Goal: Contribute content: Contribute content

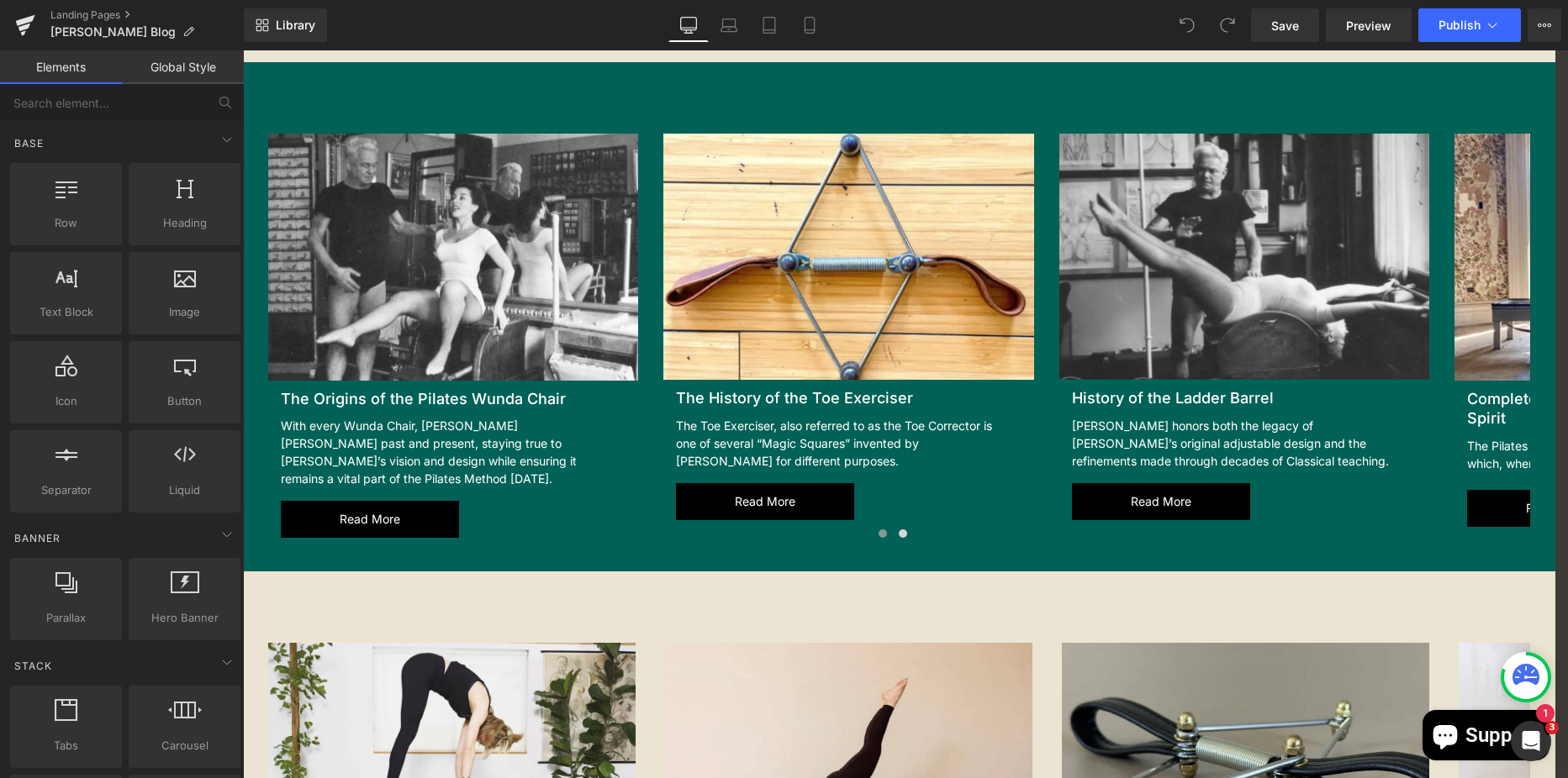
scroll to position [1597, 0]
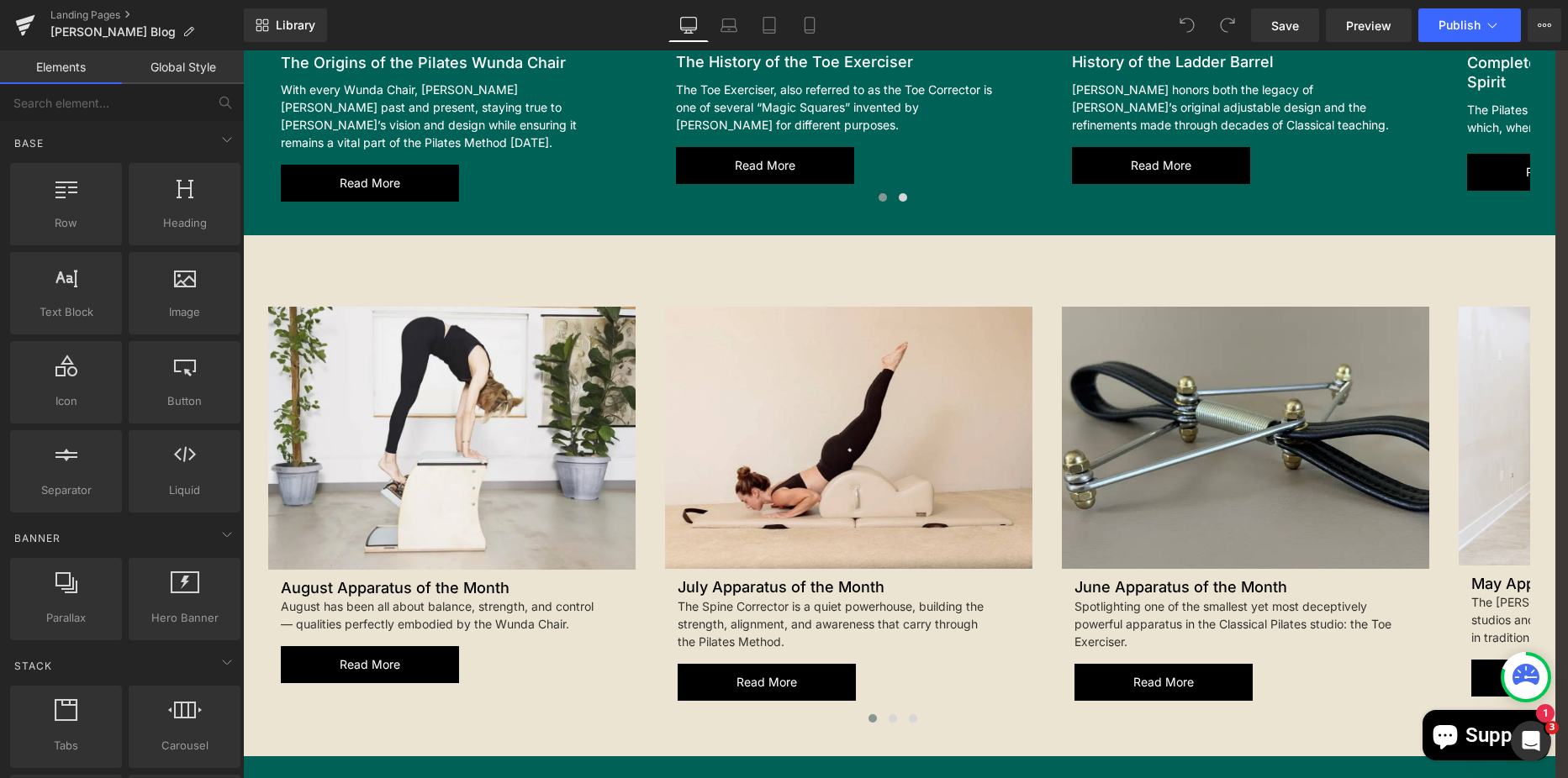
drag, startPoint x: 243, startPoint y: 51, endPoint x: 749, endPoint y: 310, distance: 568.4
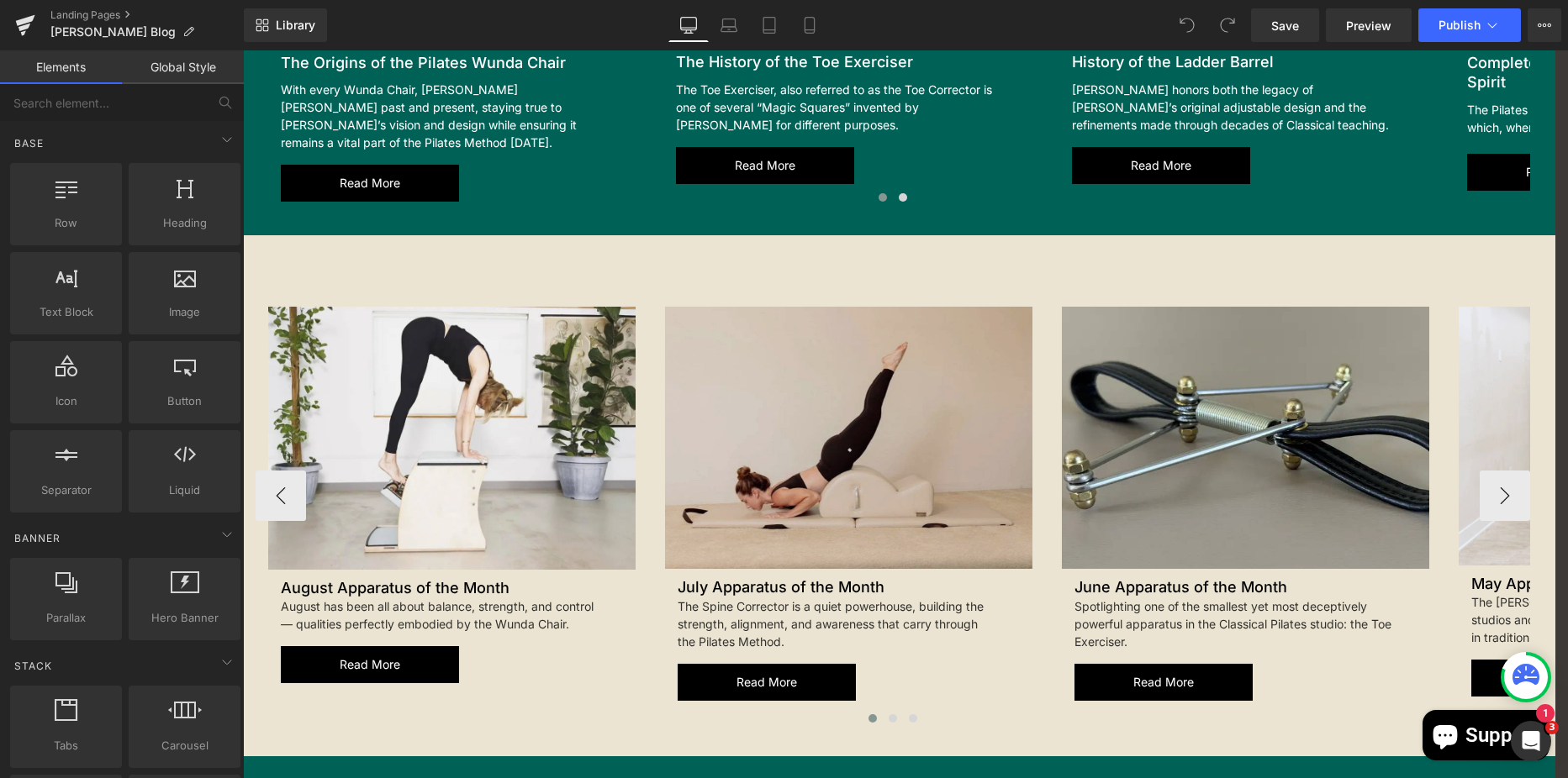
click at [749, 310] on img at bounding box center [848, 438] width 367 height 262
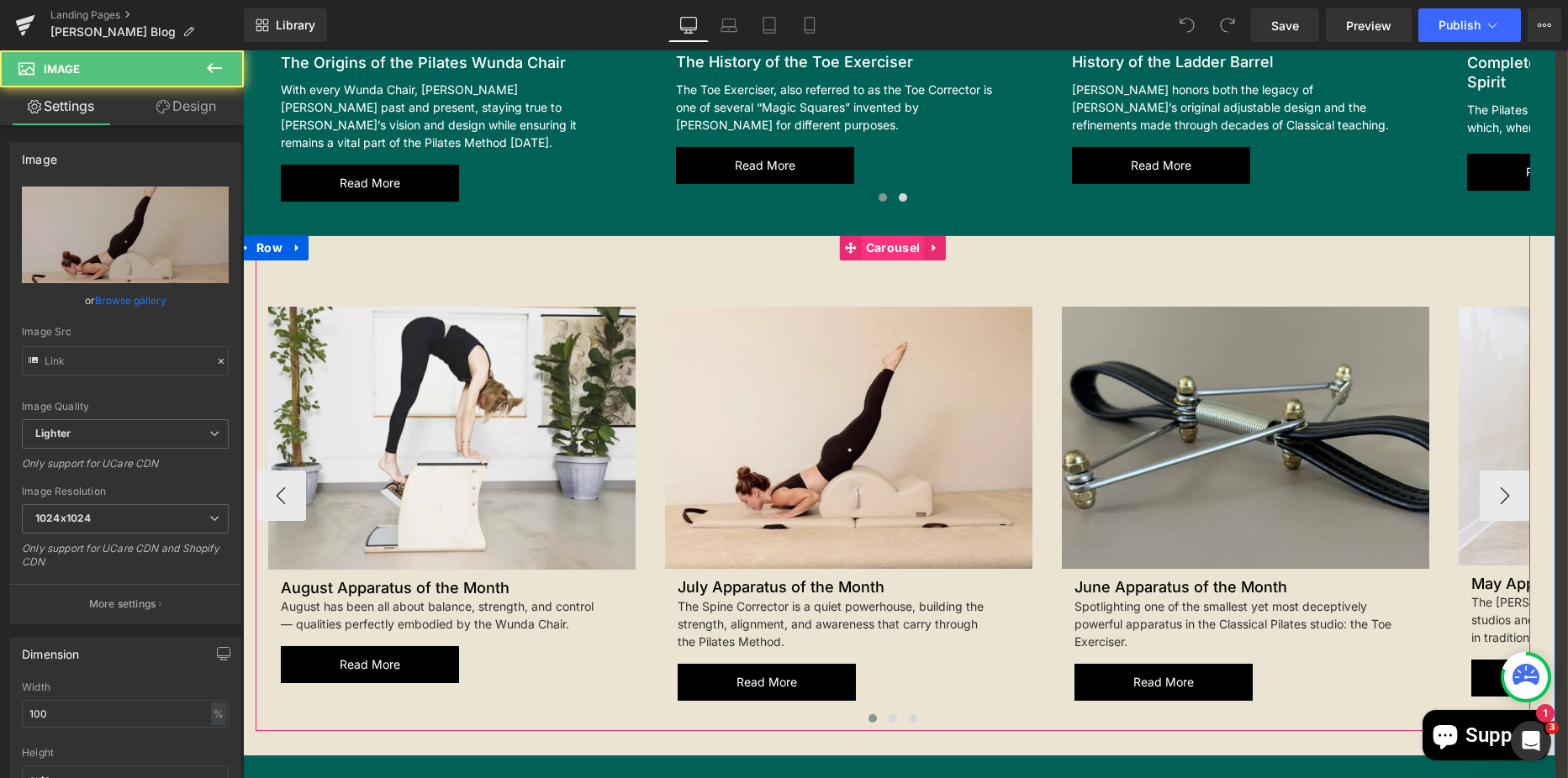
click at [879, 243] on span "Carousel" at bounding box center [892, 248] width 62 height 25
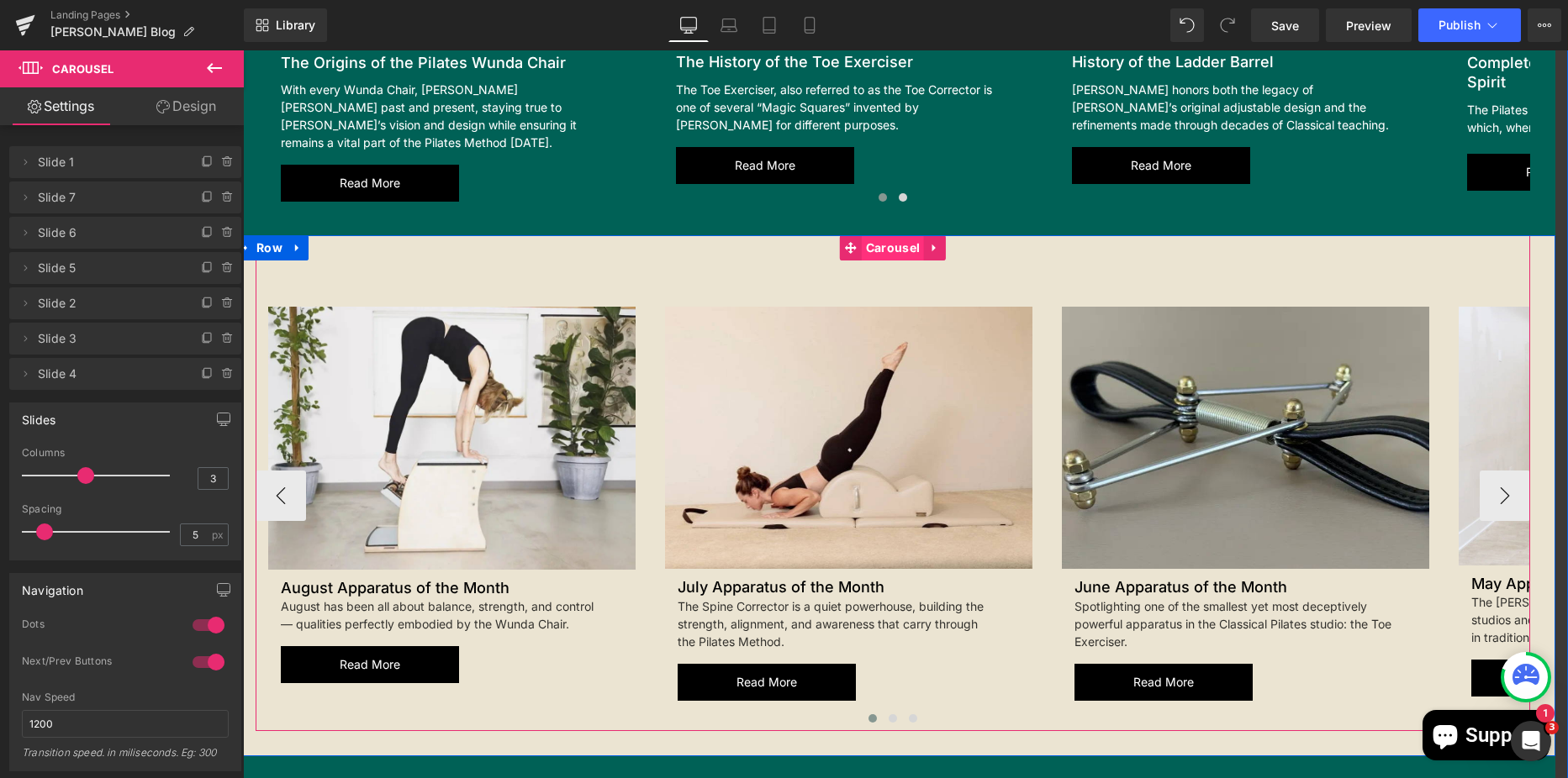
click at [882, 243] on span "Carousel" at bounding box center [892, 248] width 62 height 25
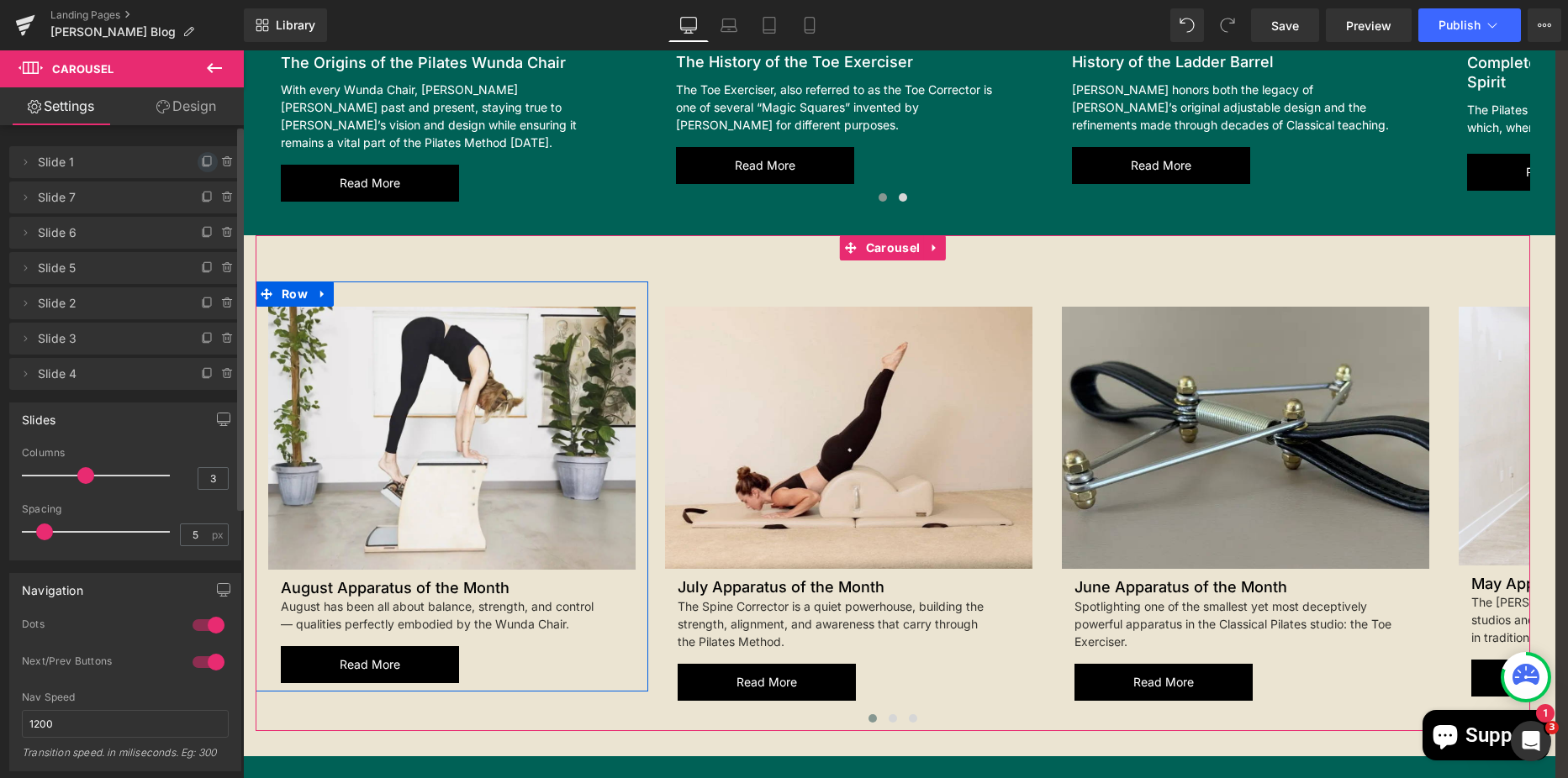
click at [209, 163] on span at bounding box center [207, 162] width 20 height 20
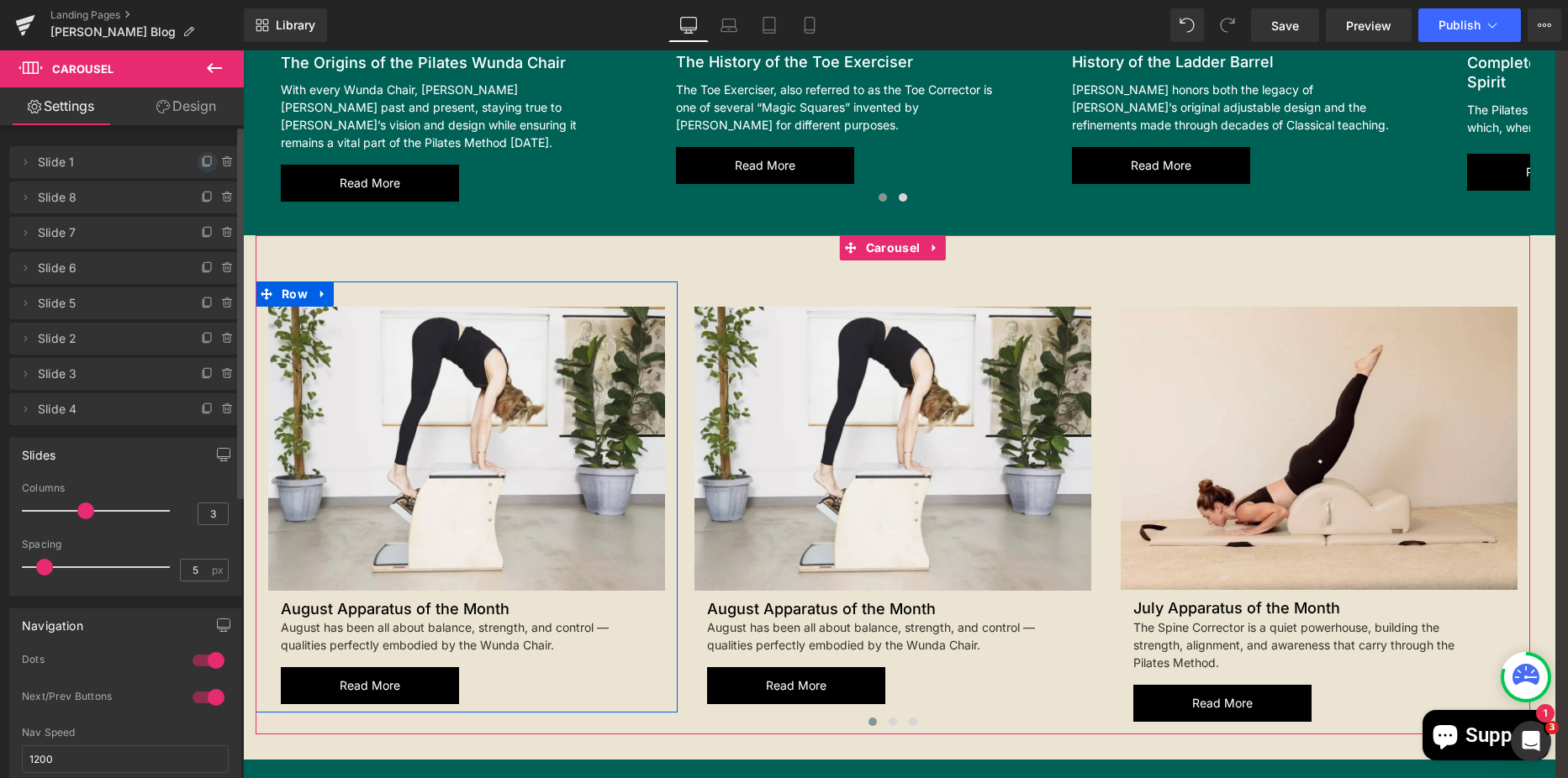
click at [198, 162] on span at bounding box center [207, 162] width 20 height 20
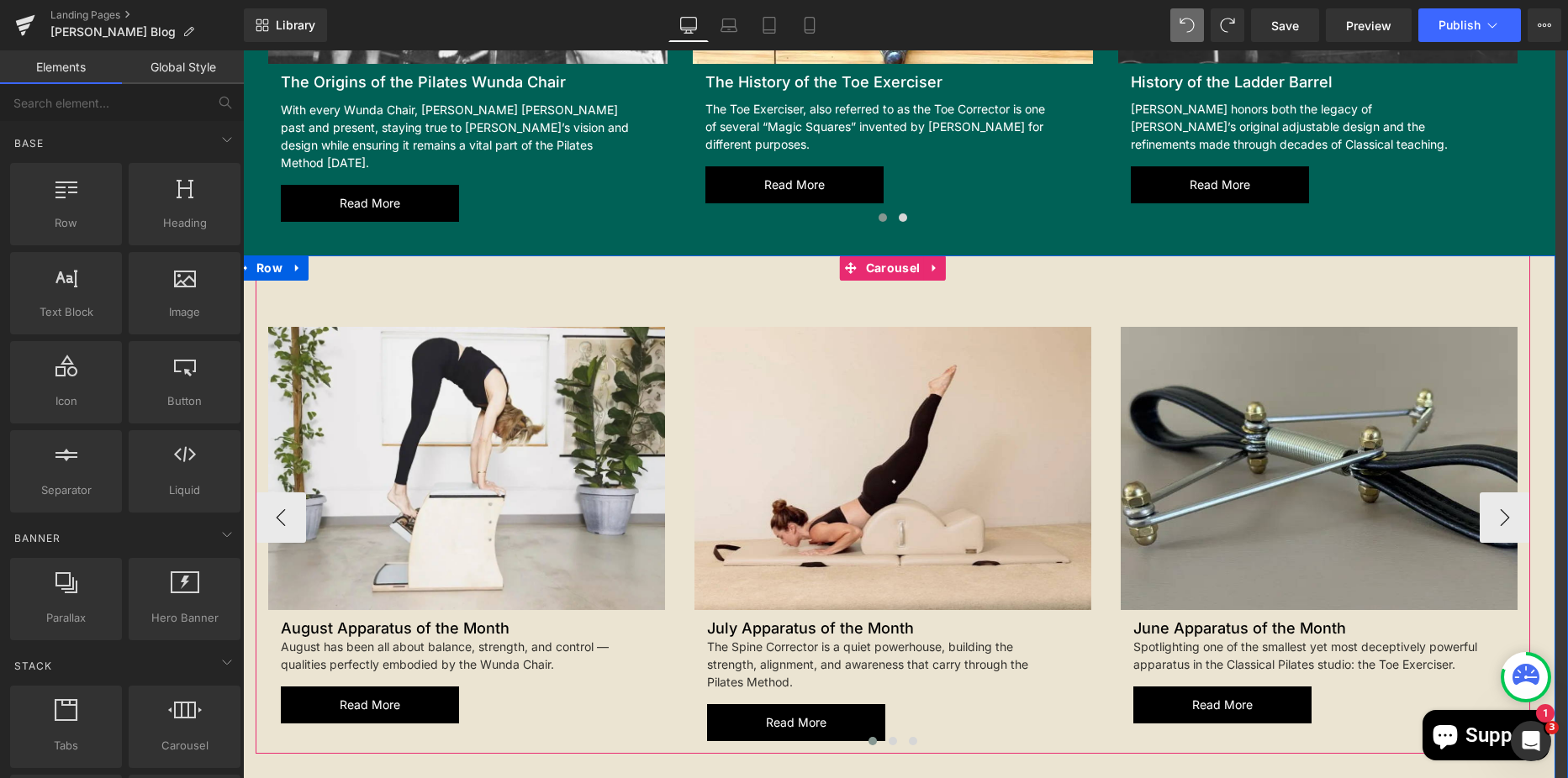
drag, startPoint x: 887, startPoint y: 252, endPoint x: 607, endPoint y: 253, distance: 280.0
click at [887, 255] on span "Carousel" at bounding box center [892, 267] width 62 height 25
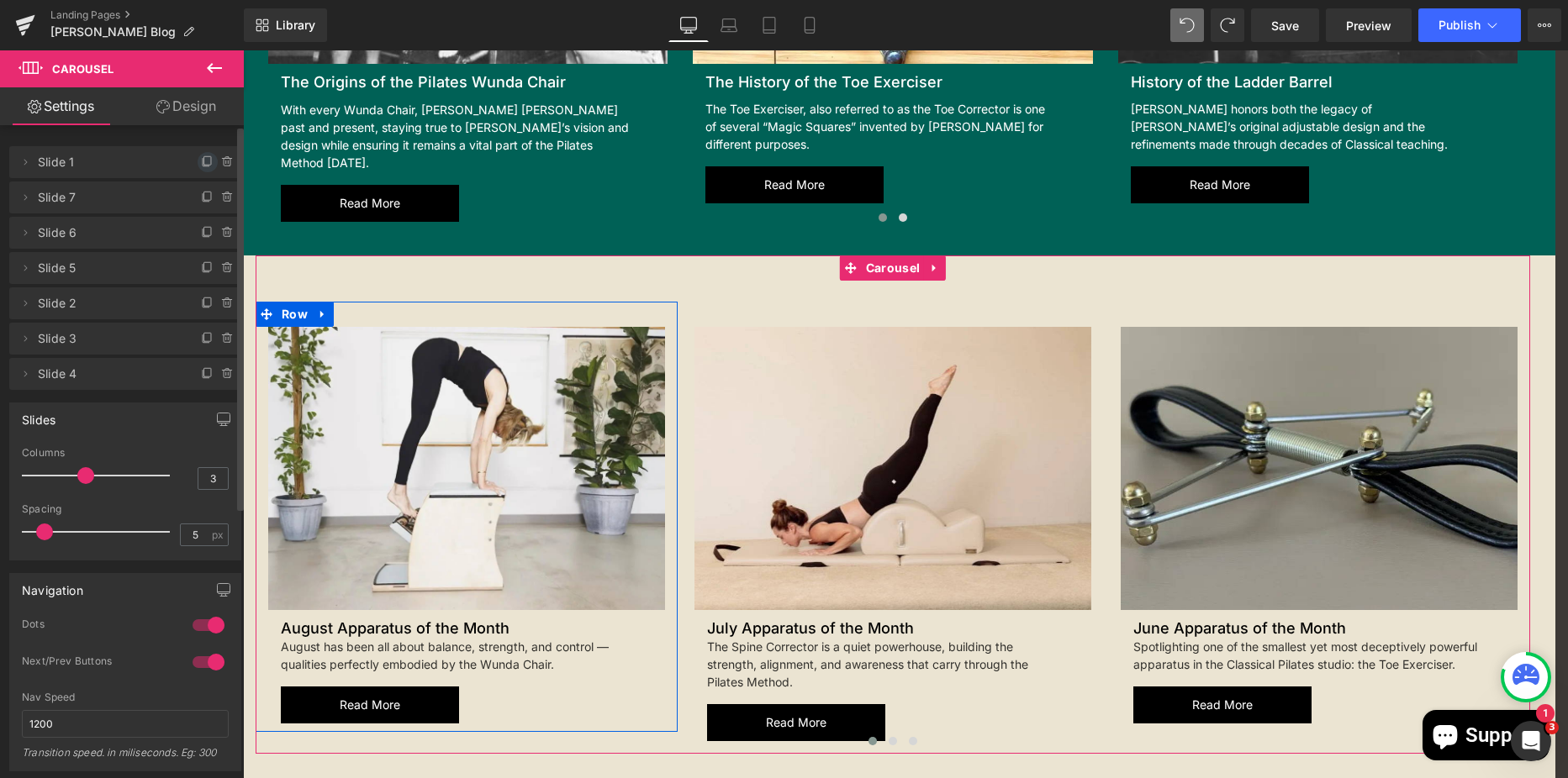
drag, startPoint x: 201, startPoint y: 156, endPoint x: 1324, endPoint y: 40, distance: 1129.0
click at [201, 156] on icon at bounding box center [208, 162] width 14 height 14
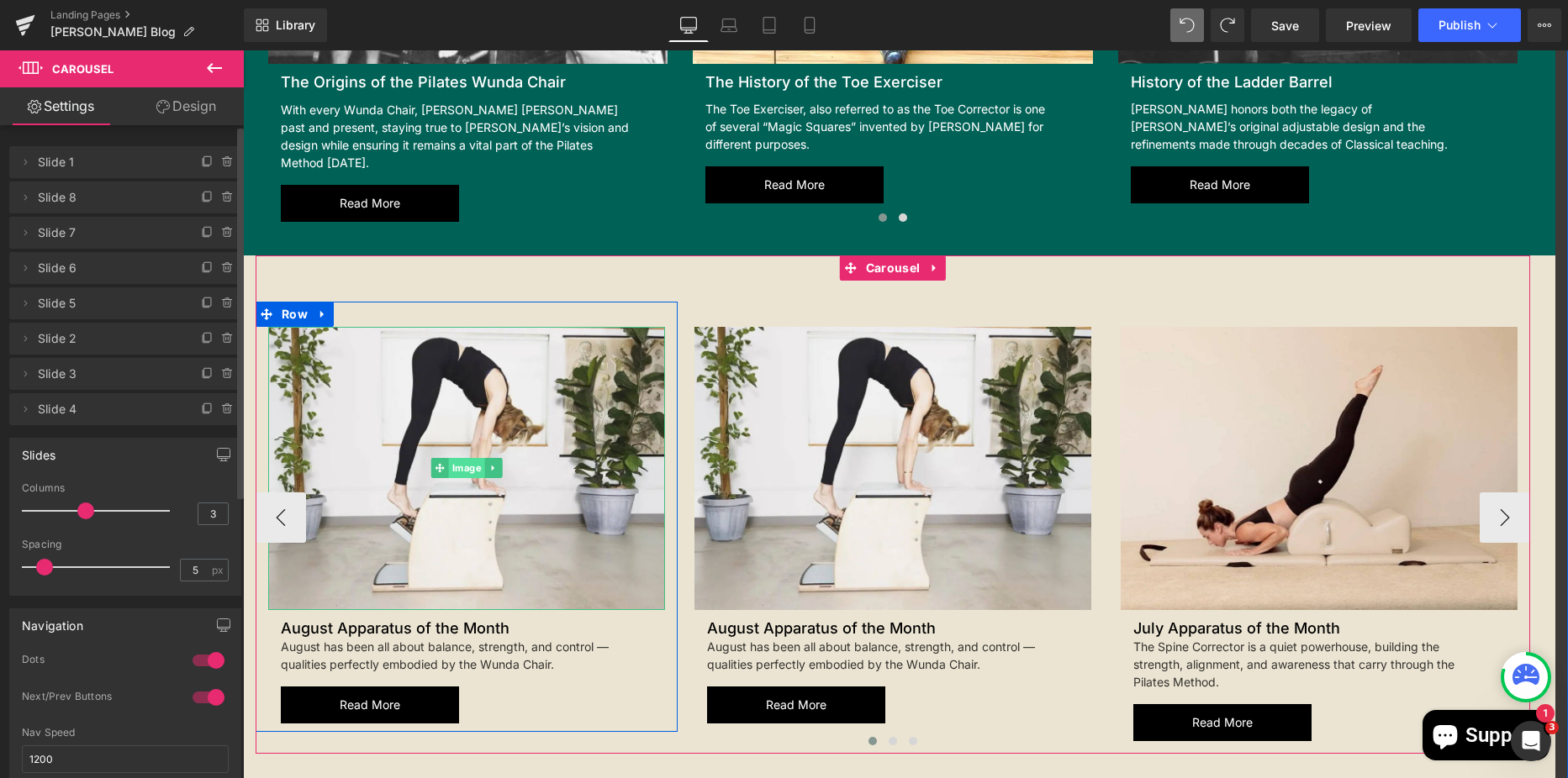
click at [455, 459] on span "Image" at bounding box center [467, 468] width 36 height 20
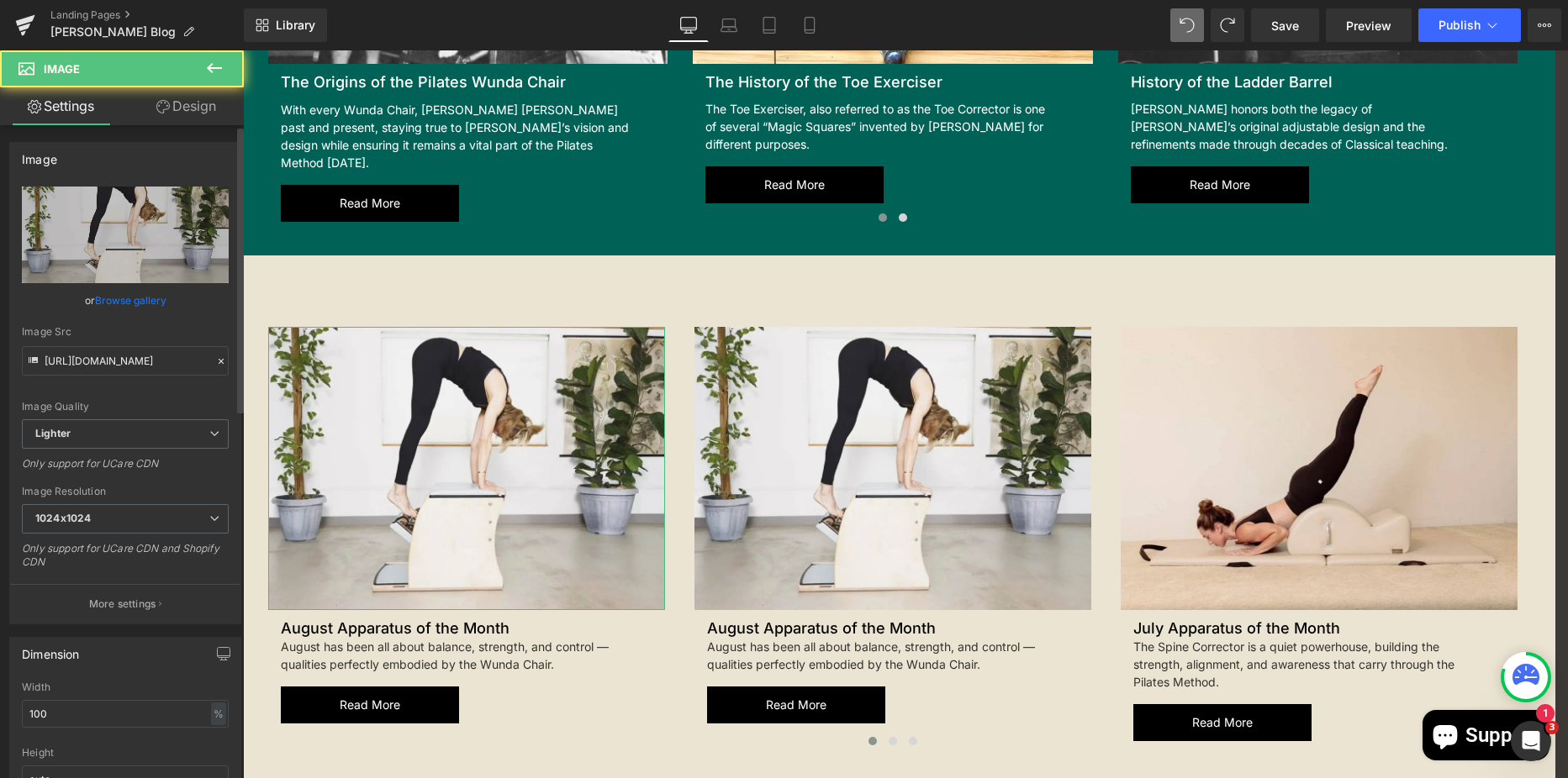
click at [130, 303] on link "Browse gallery" at bounding box center [130, 300] width 71 height 29
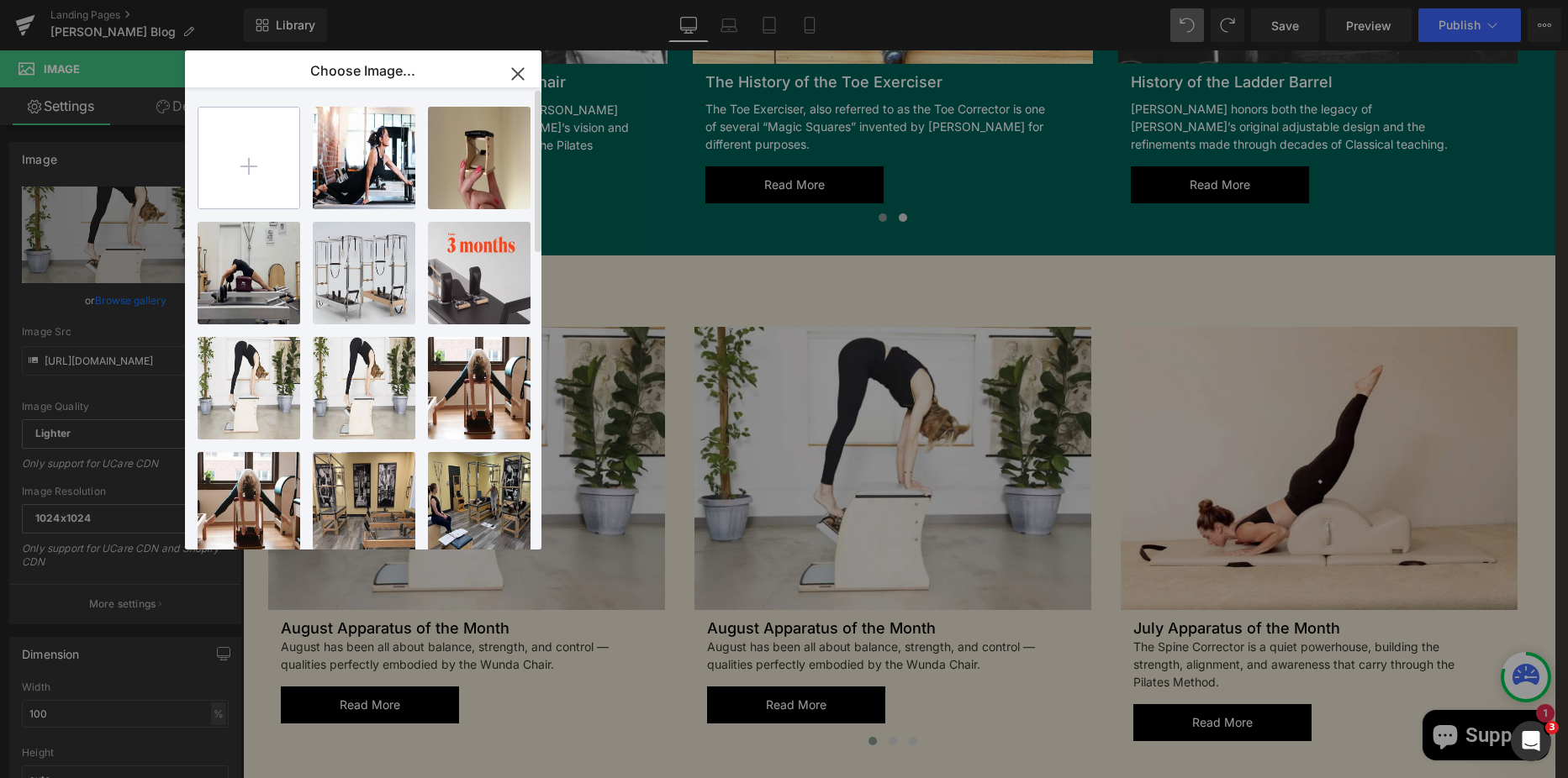
click at [258, 162] on input "file" at bounding box center [248, 157] width 101 height 101
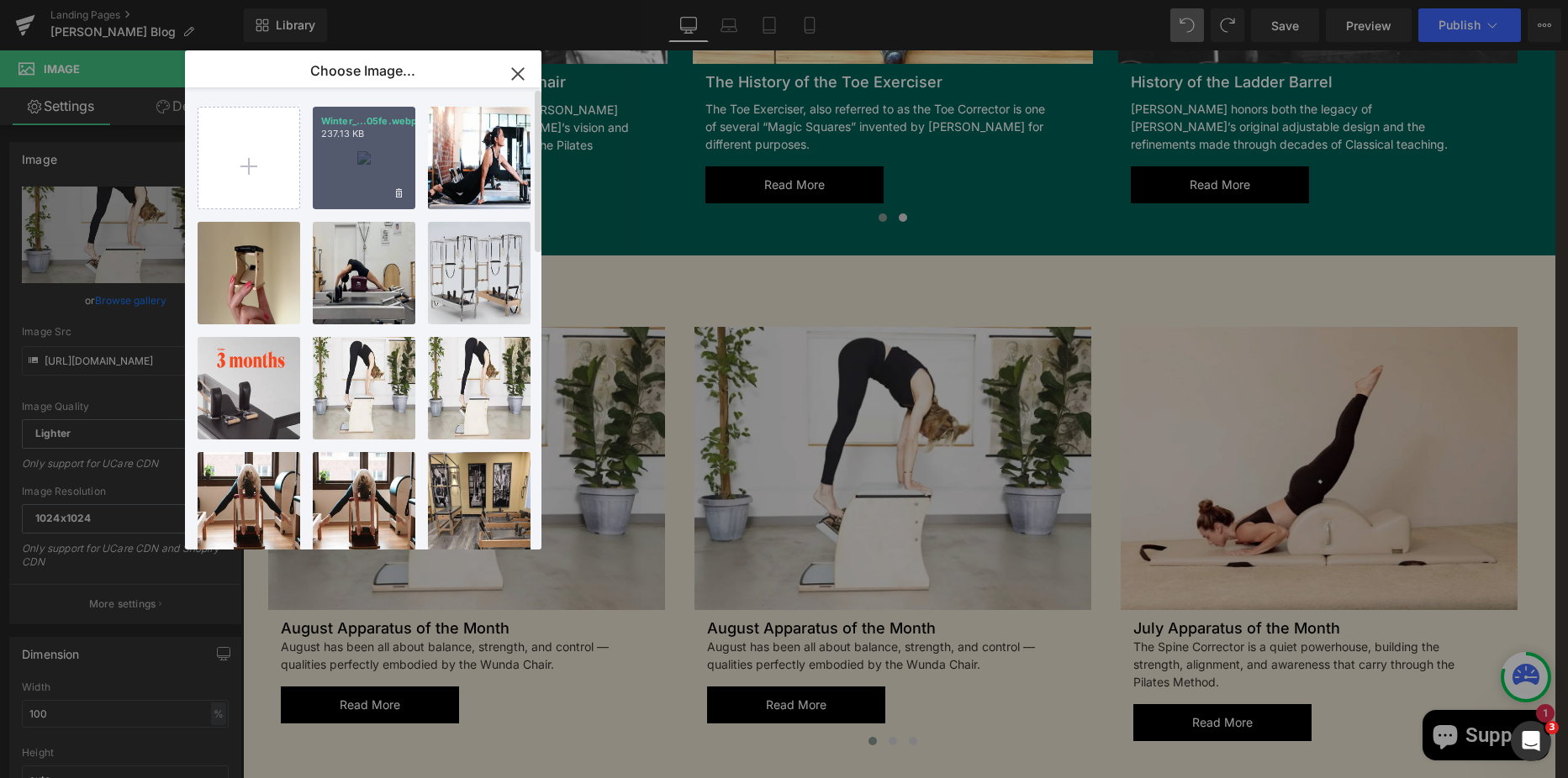
click at [377, 150] on div "Winter_...05fe.webp 237.13 KB" at bounding box center [364, 157] width 102 height 102
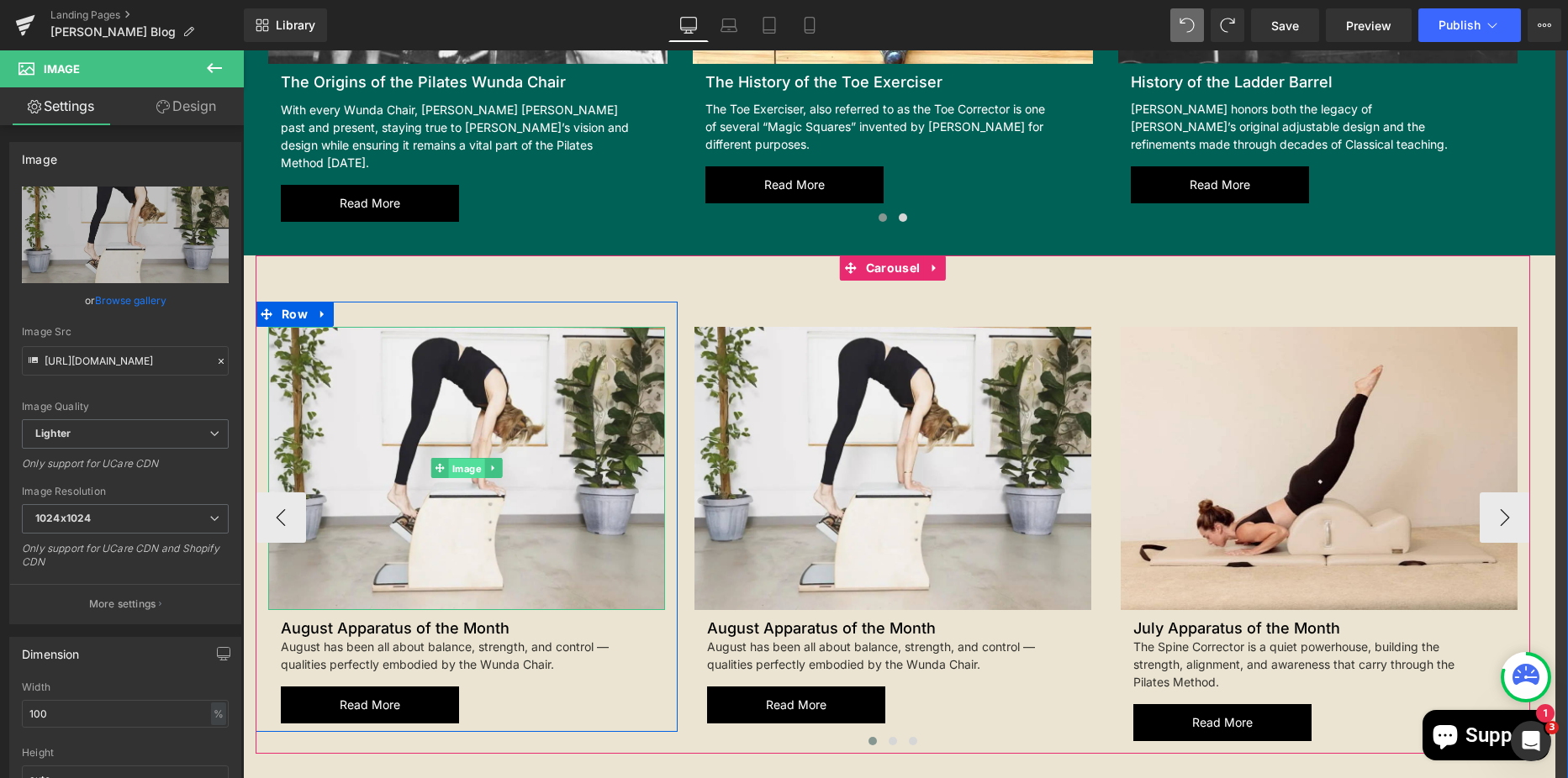
click at [456, 459] on span "Image" at bounding box center [467, 469] width 36 height 20
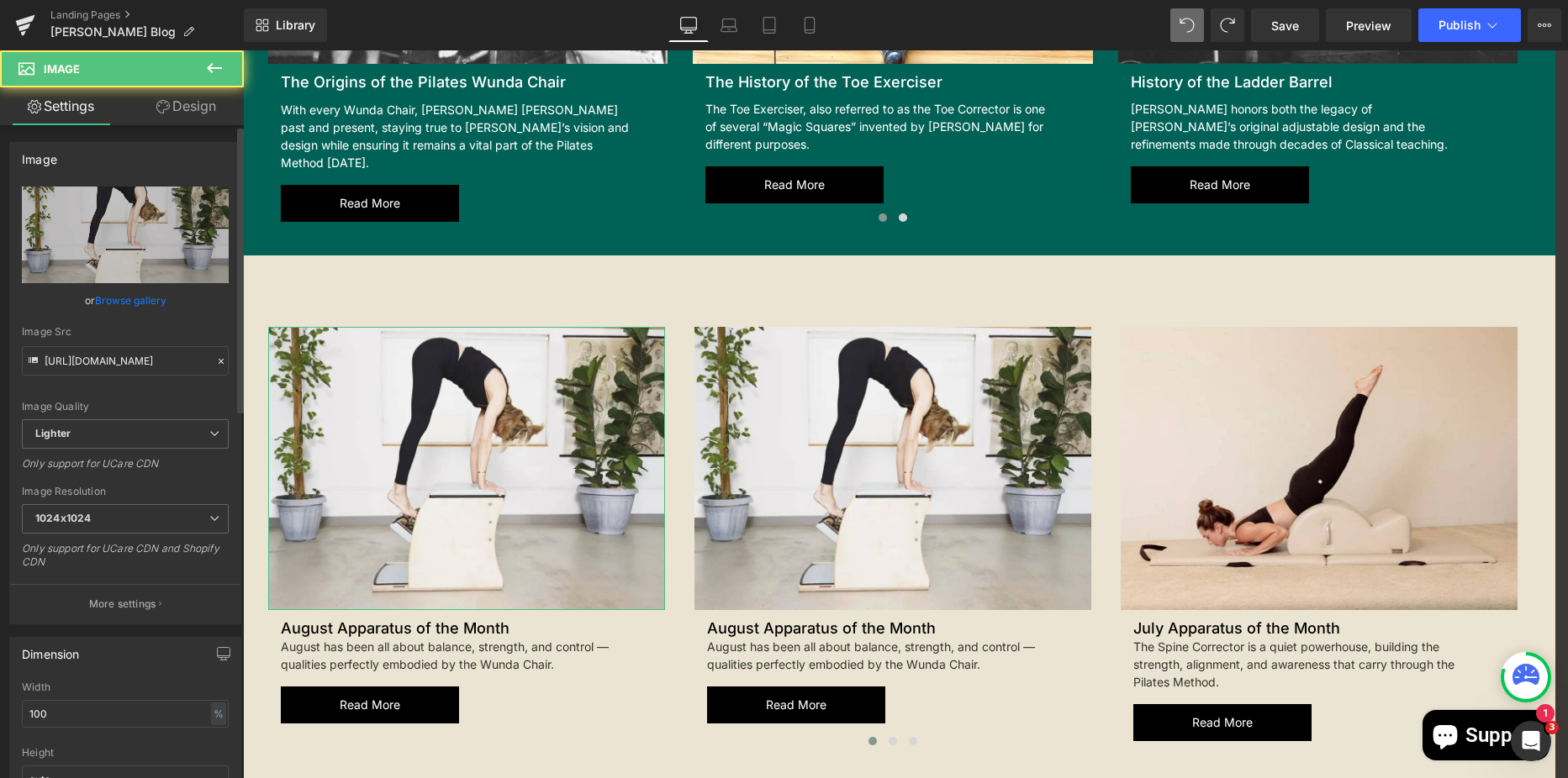
click at [112, 298] on link "Browse gallery" at bounding box center [130, 300] width 71 height 29
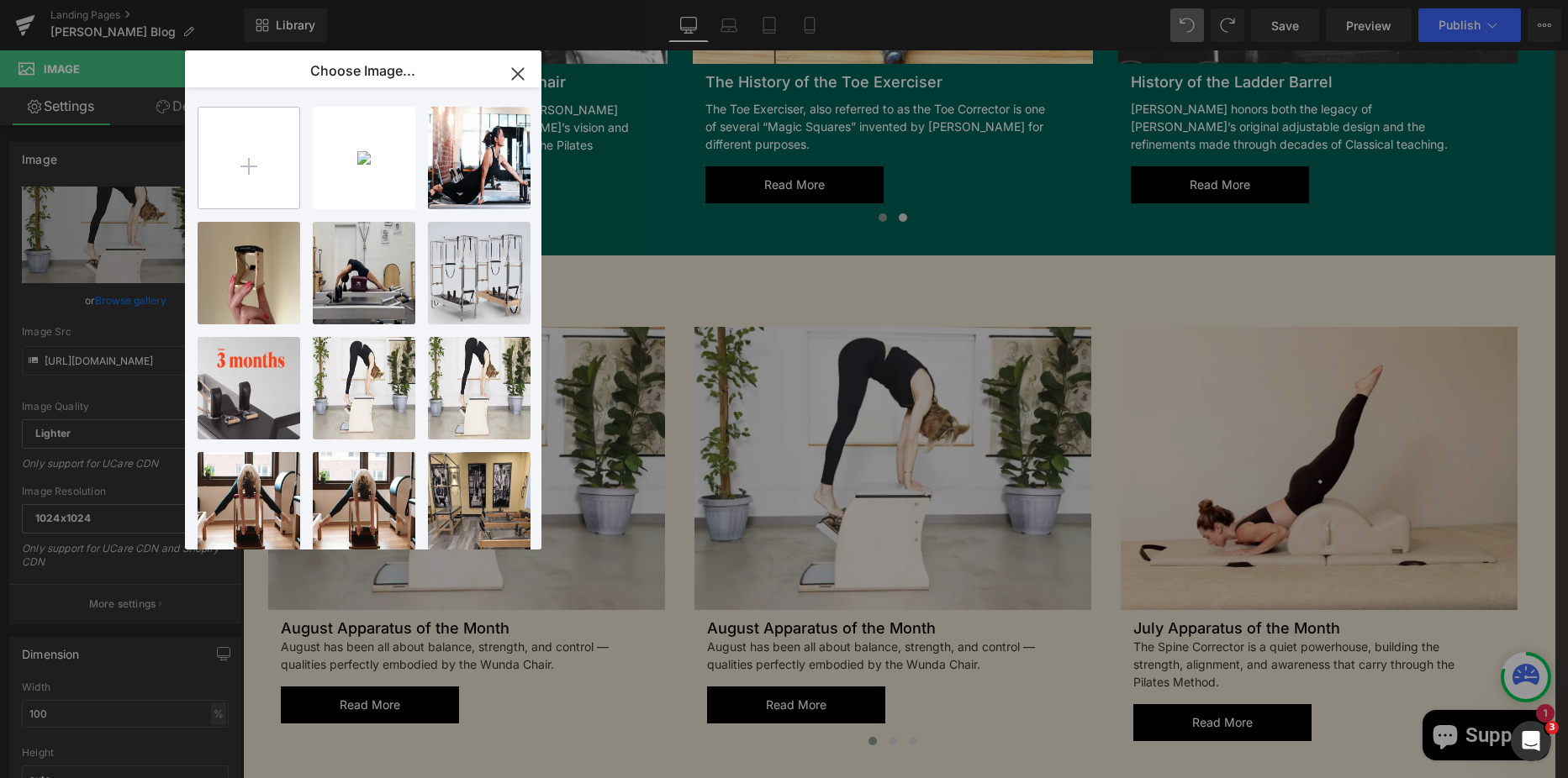
click at [258, 162] on input "file" at bounding box center [248, 157] width 101 height 101
type input "C:\fakepath\Winter_Park_Pilates_af0a8ebf-f876-427e-82d1-92eed118c0fe.webp"
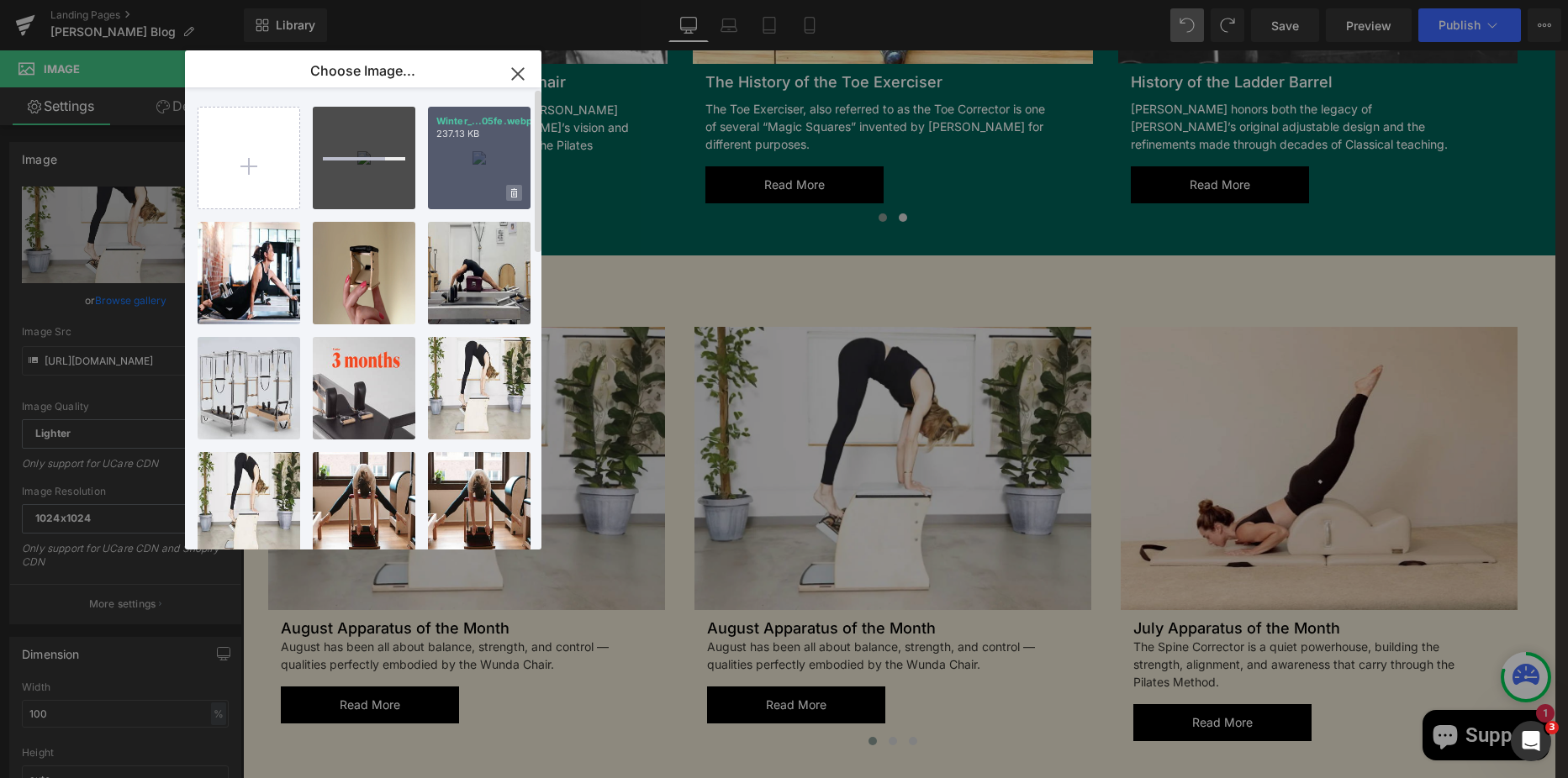
click at [511, 193] on icon at bounding box center [514, 193] width 6 height 11
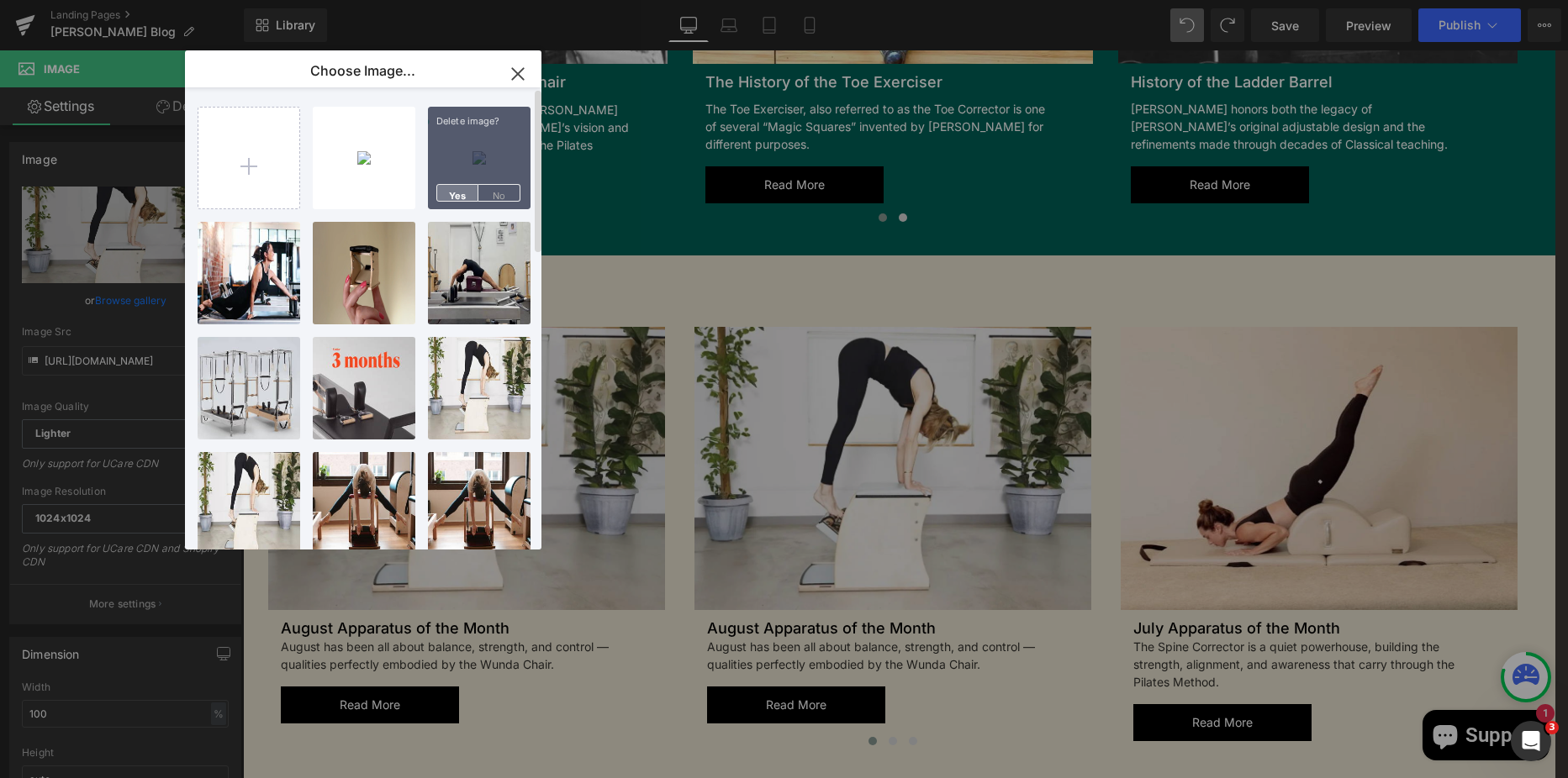
click at [452, 193] on span "Yes" at bounding box center [457, 193] width 42 height 18
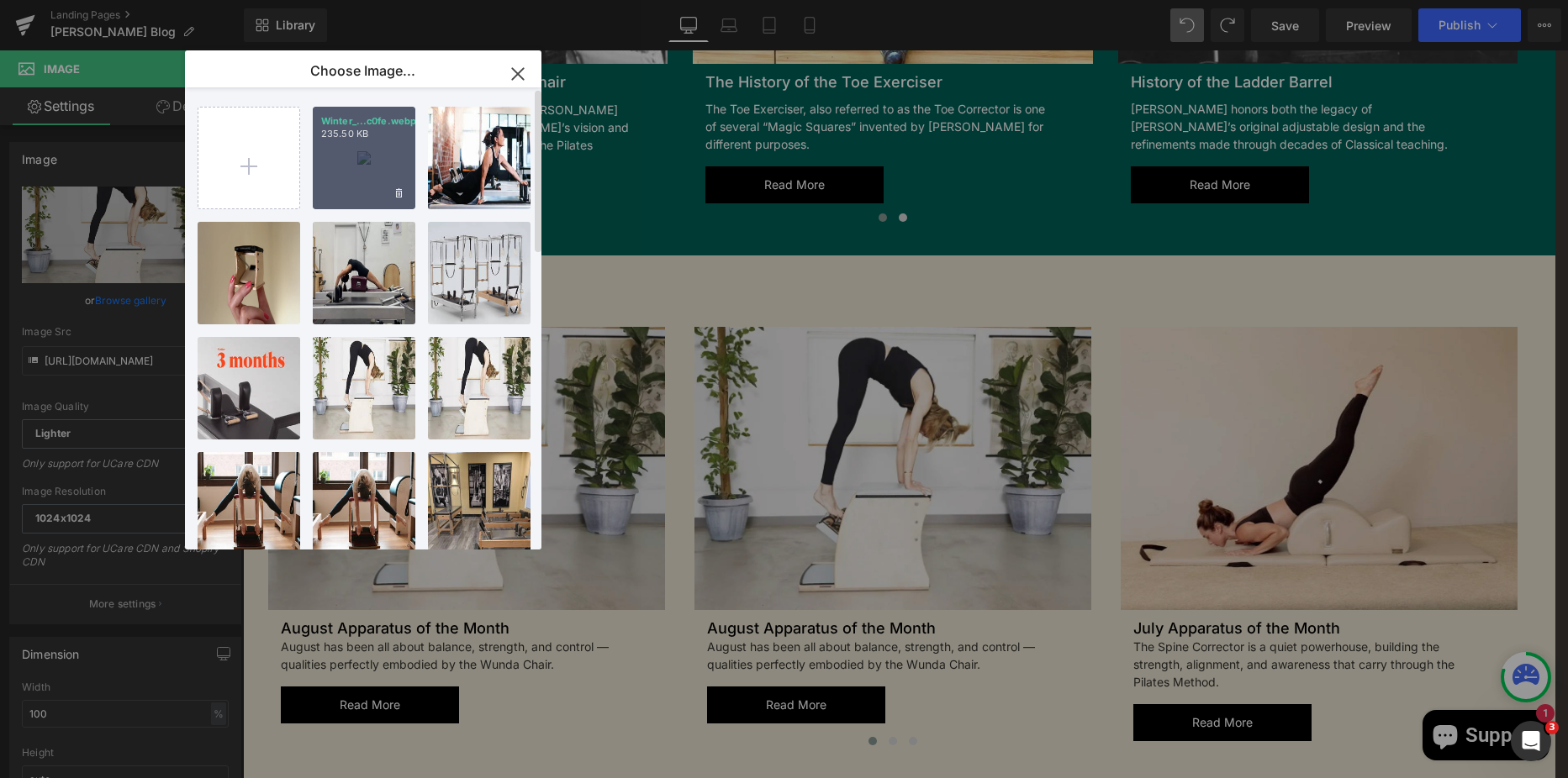
click at [377, 163] on div "Winter_...c0fe.webp 235.50 KB" at bounding box center [364, 157] width 102 height 102
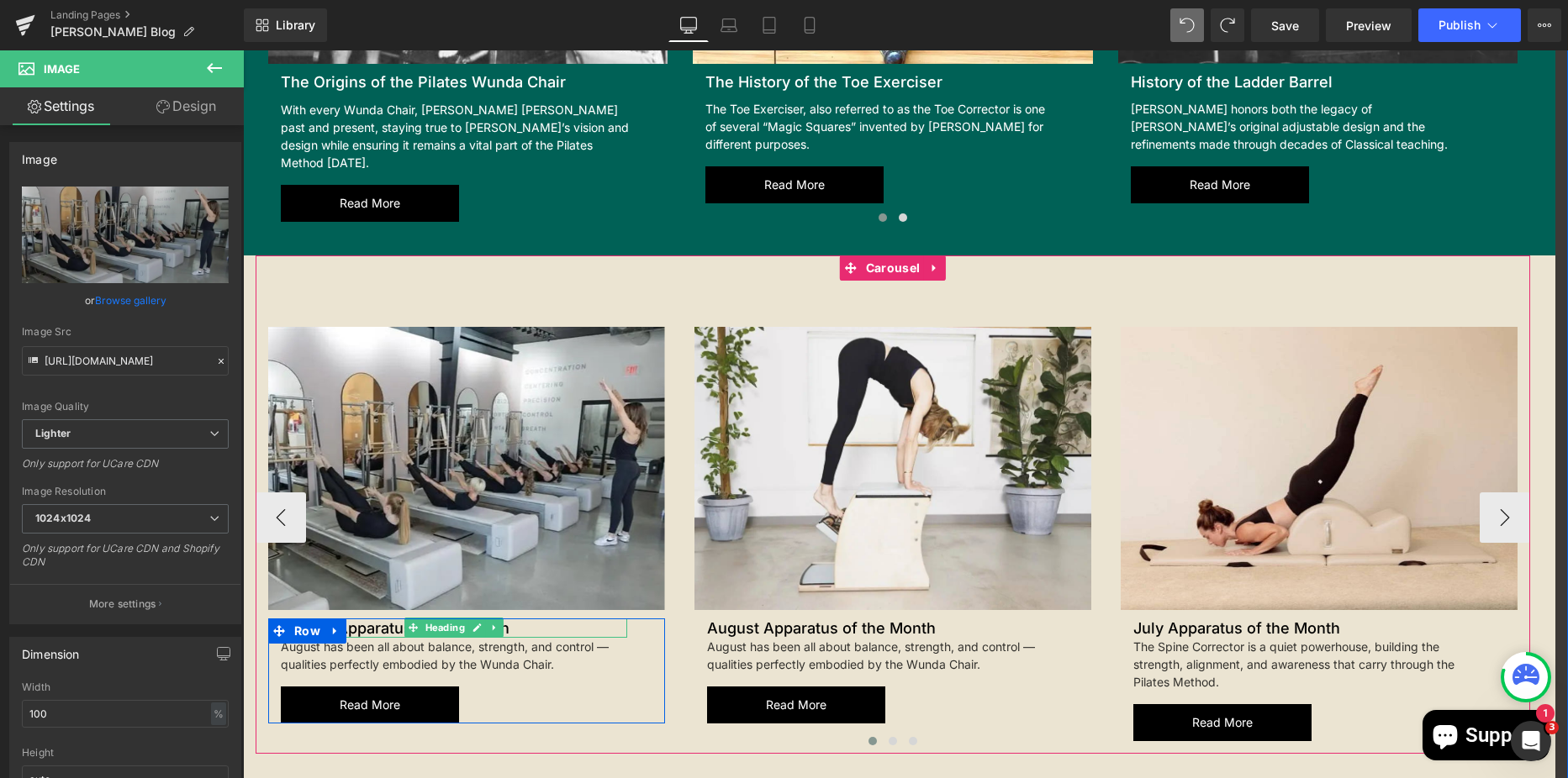
click at [375, 619] on h2 "August Apparatus of the Month" at bounding box center [454, 628] width 346 height 19
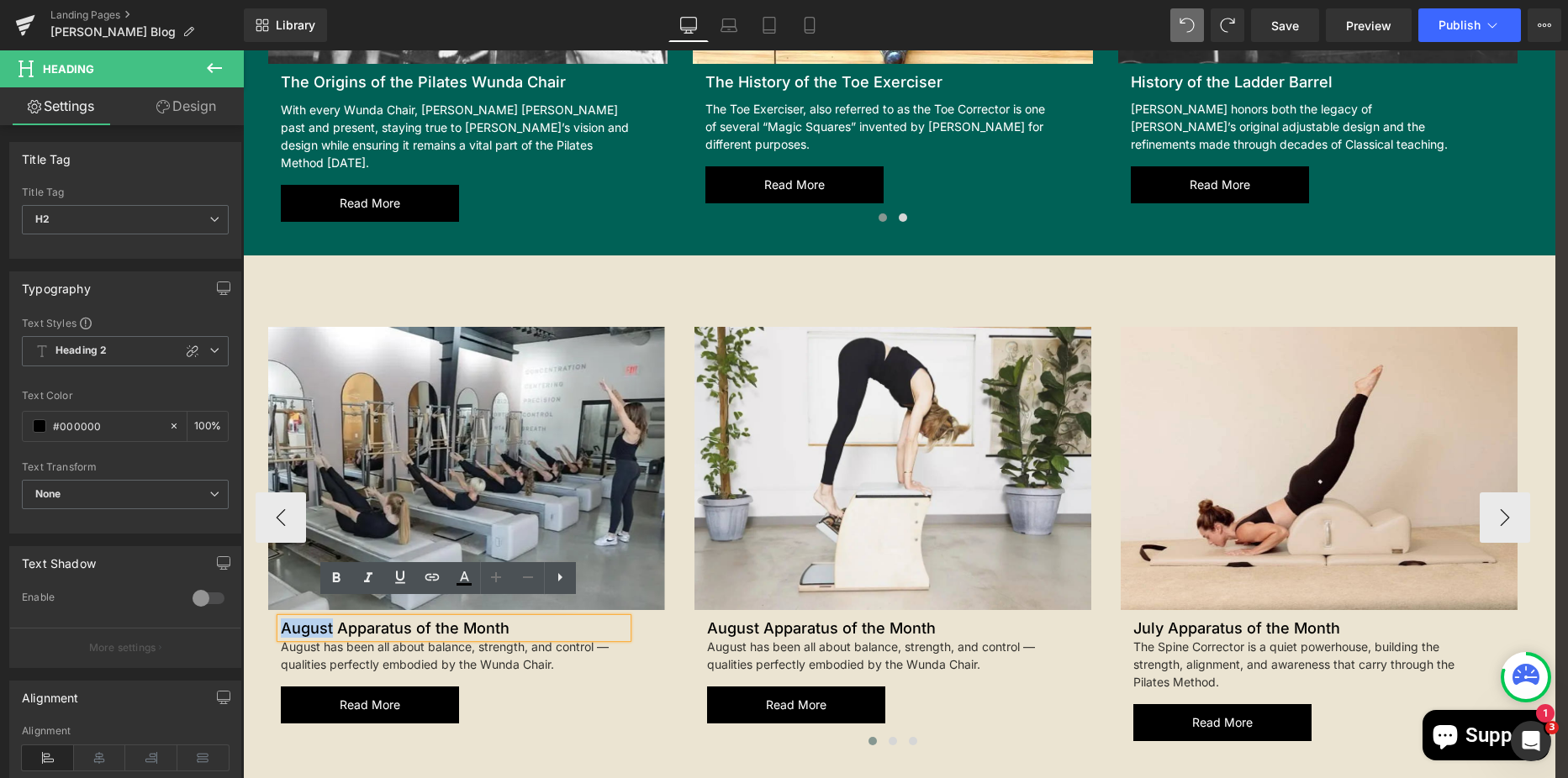
drag, startPoint x: 328, startPoint y: 610, endPoint x: 276, endPoint y: 605, distance: 52.2
click at [281, 619] on h2 "August Apparatus of the Month" at bounding box center [454, 628] width 346 height 19
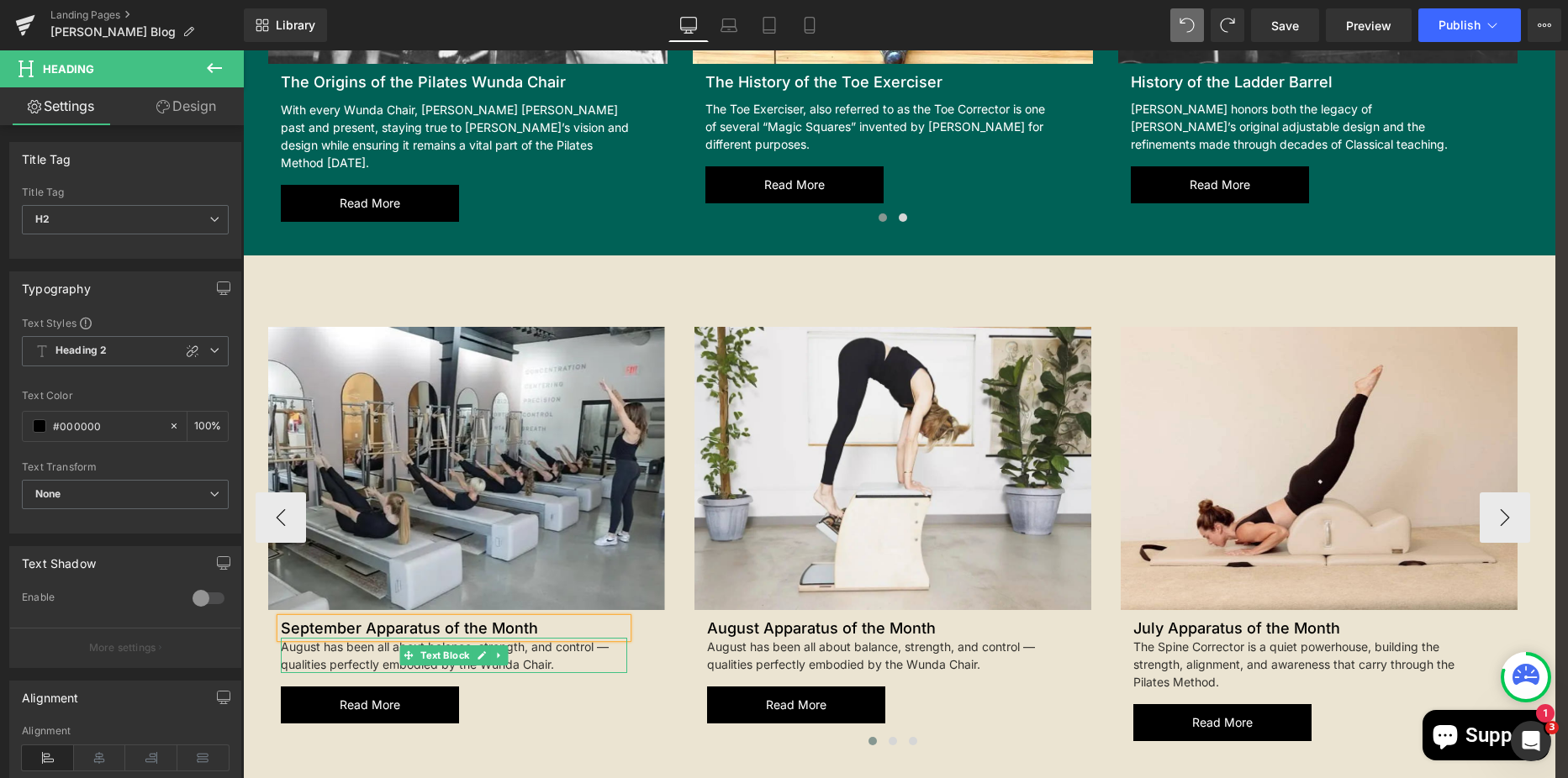
click at [563, 642] on div "August has been all about balance, strength, and control — qualities perfectly …" at bounding box center [454, 655] width 346 height 35
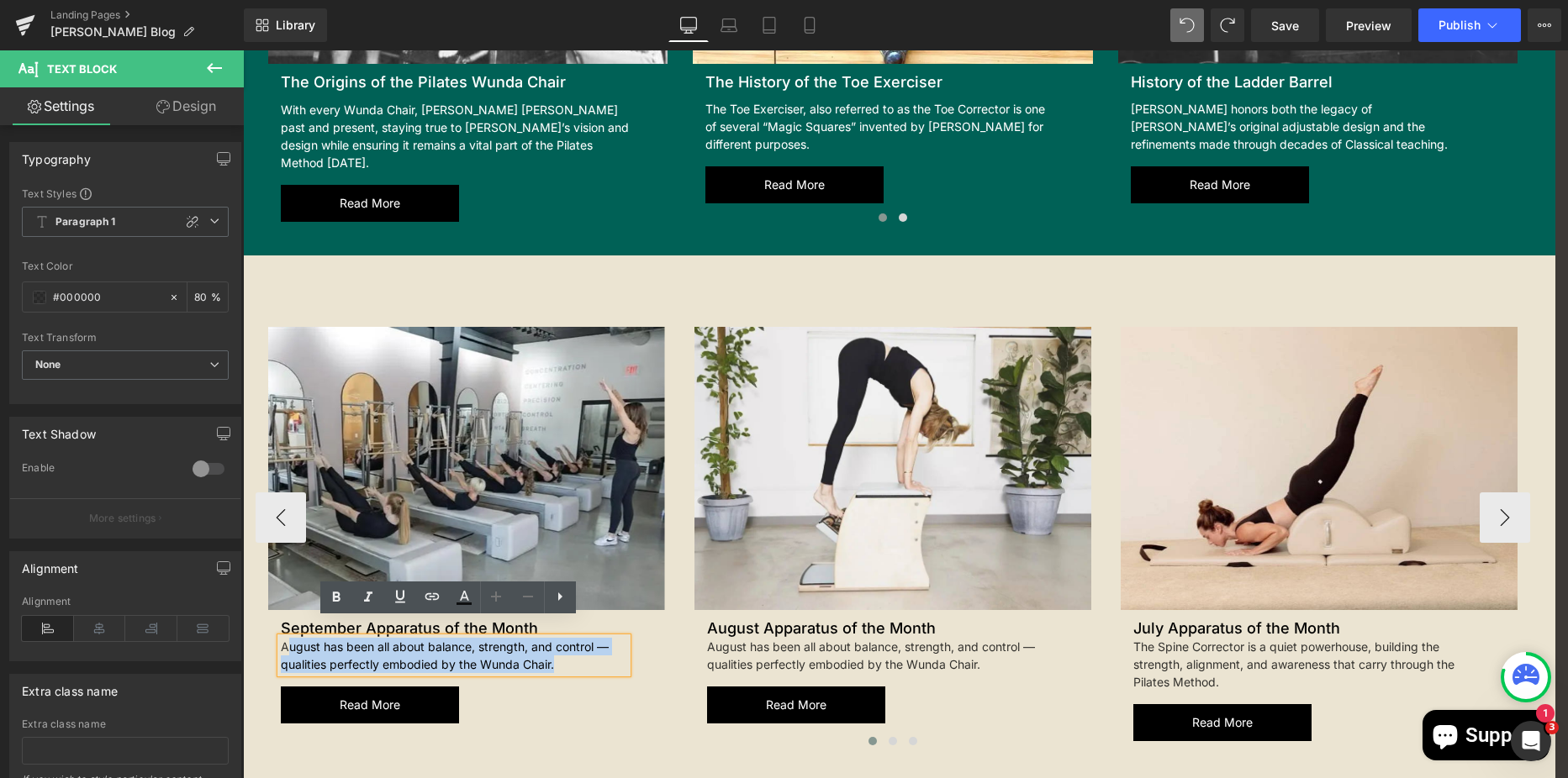
drag, startPoint x: 570, startPoint y: 642, endPoint x: 280, endPoint y: 632, distance: 290.2
click at [281, 638] on div "August has been all about balance, strength, and control — qualities perfectly …" at bounding box center [454, 655] width 346 height 35
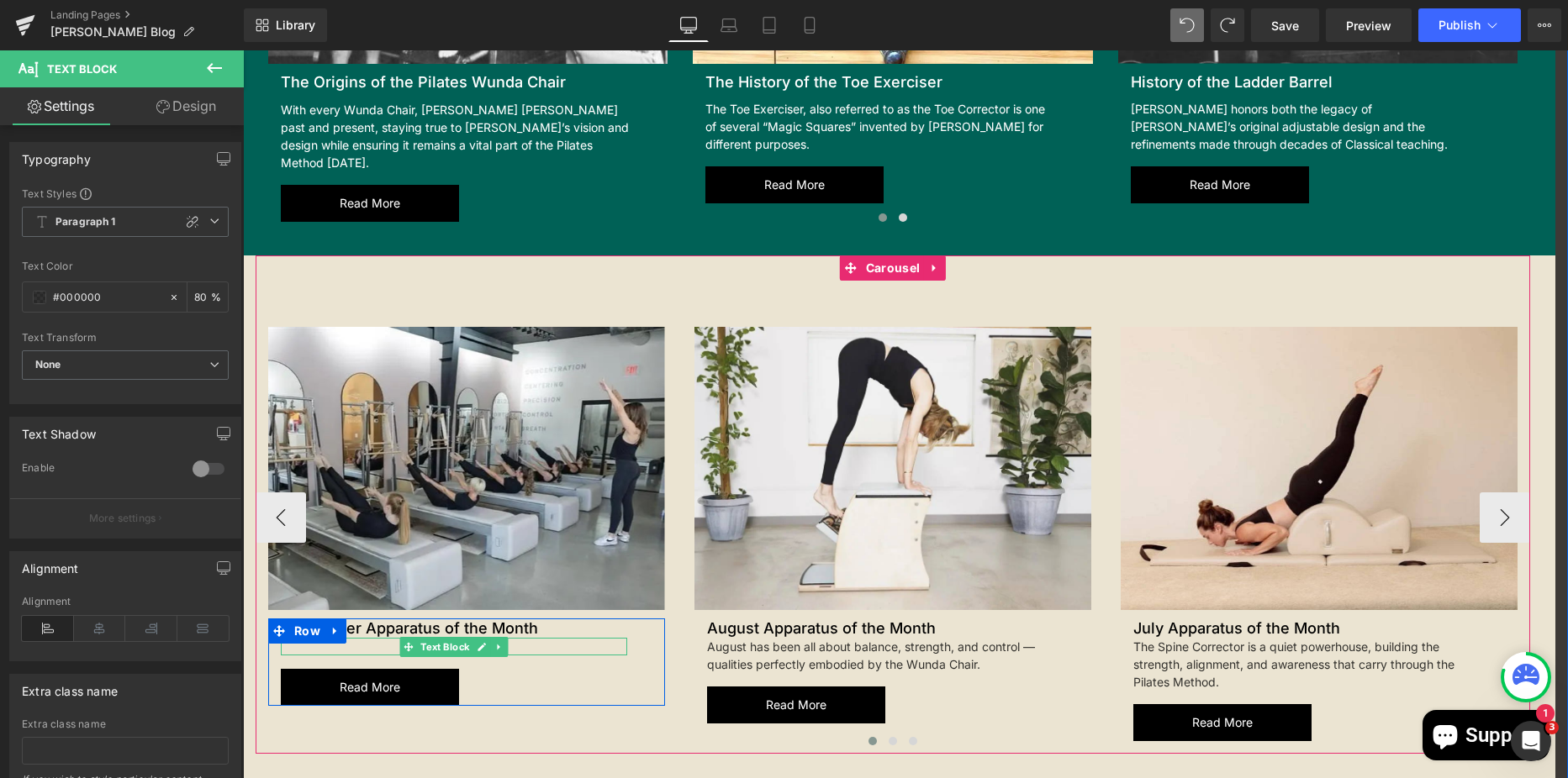
click at [353, 638] on div at bounding box center [454, 646] width 346 height 18
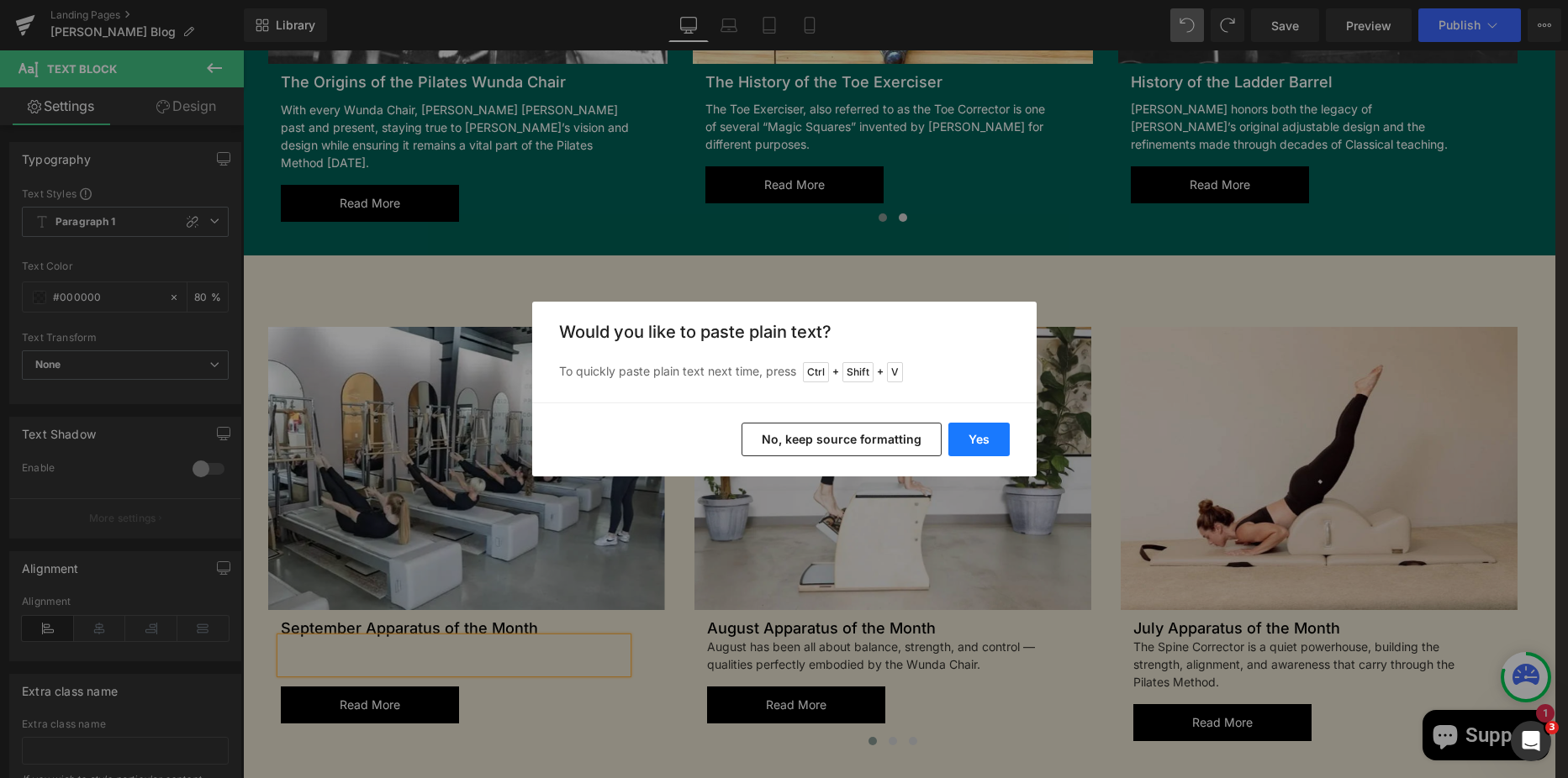
drag, startPoint x: 969, startPoint y: 438, endPoint x: 714, endPoint y: 395, distance: 258.6
click at [969, 438] on button "Yes" at bounding box center [978, 439] width 61 height 34
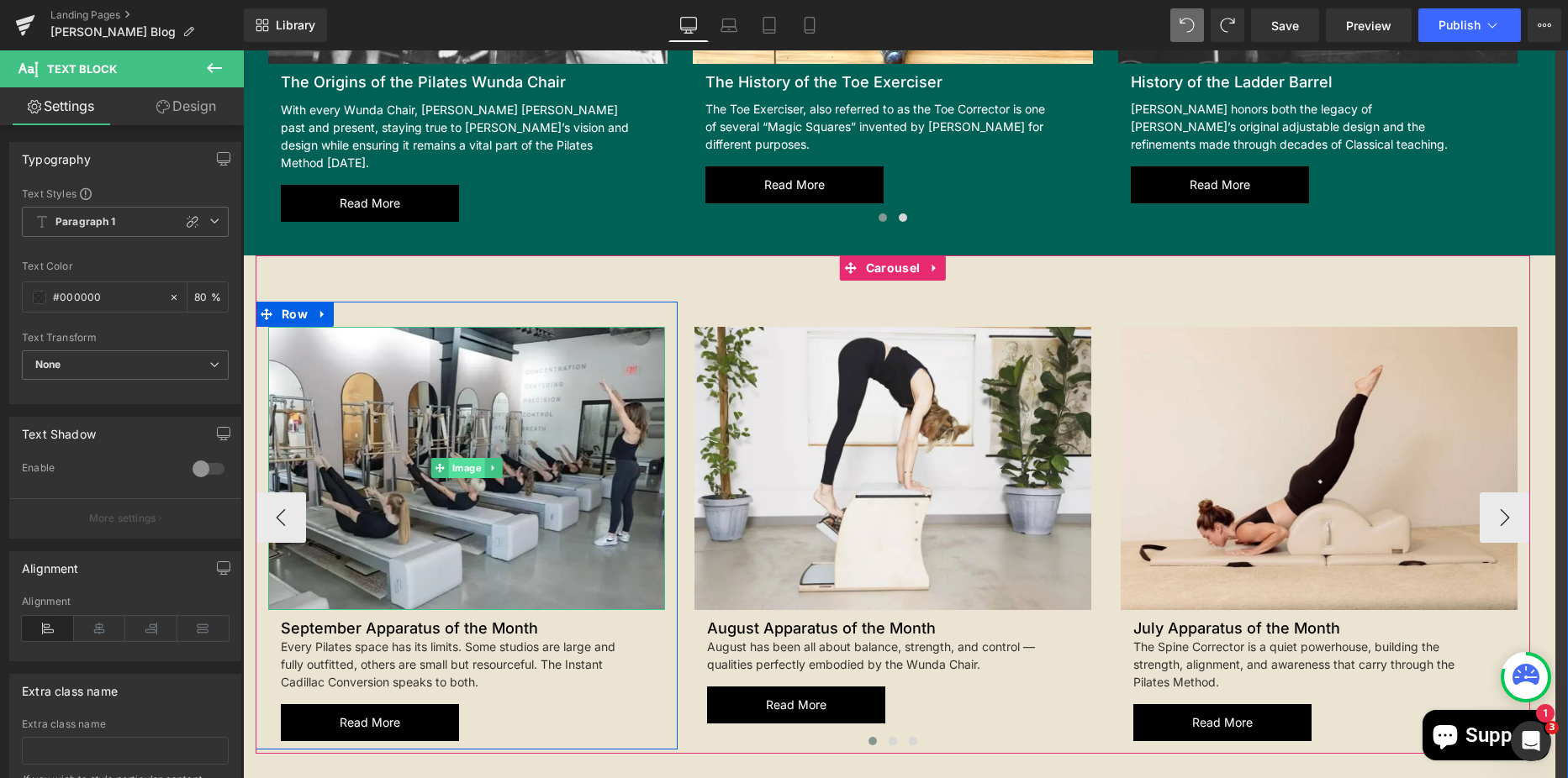
click at [460, 458] on span "Image" at bounding box center [467, 468] width 36 height 20
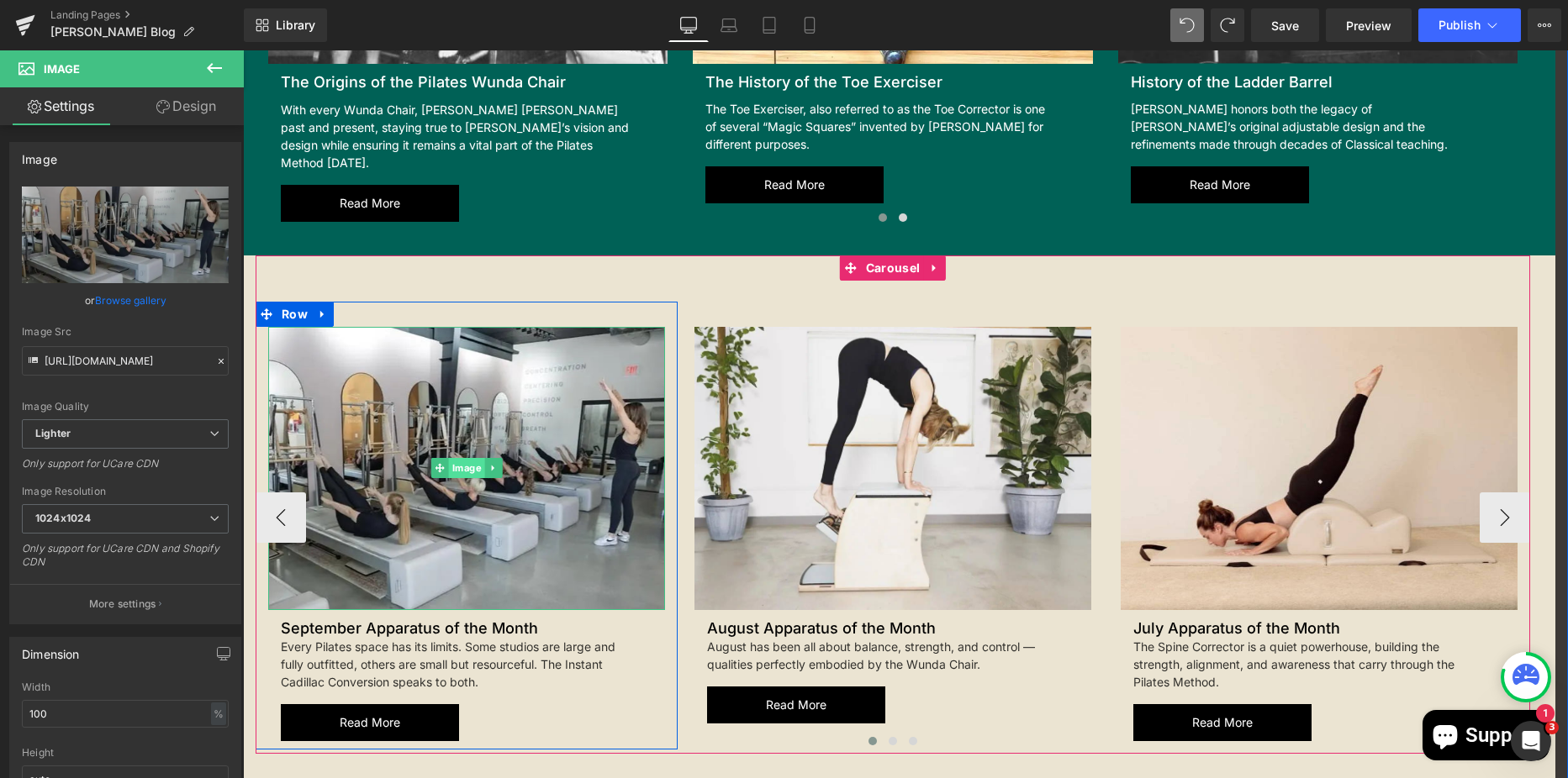
click at [461, 458] on span "Image" at bounding box center [467, 468] width 36 height 20
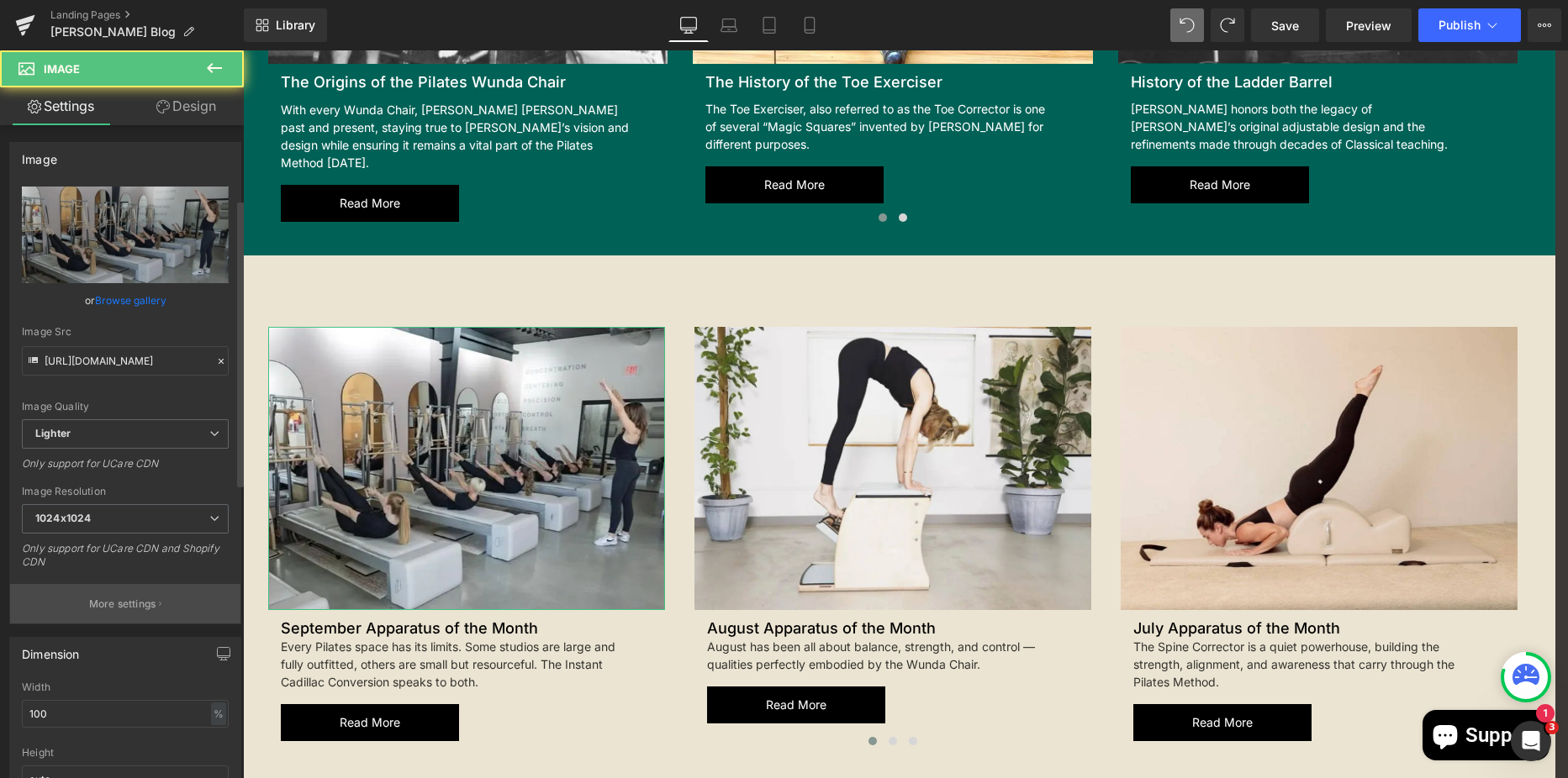
scroll to position [252, 0]
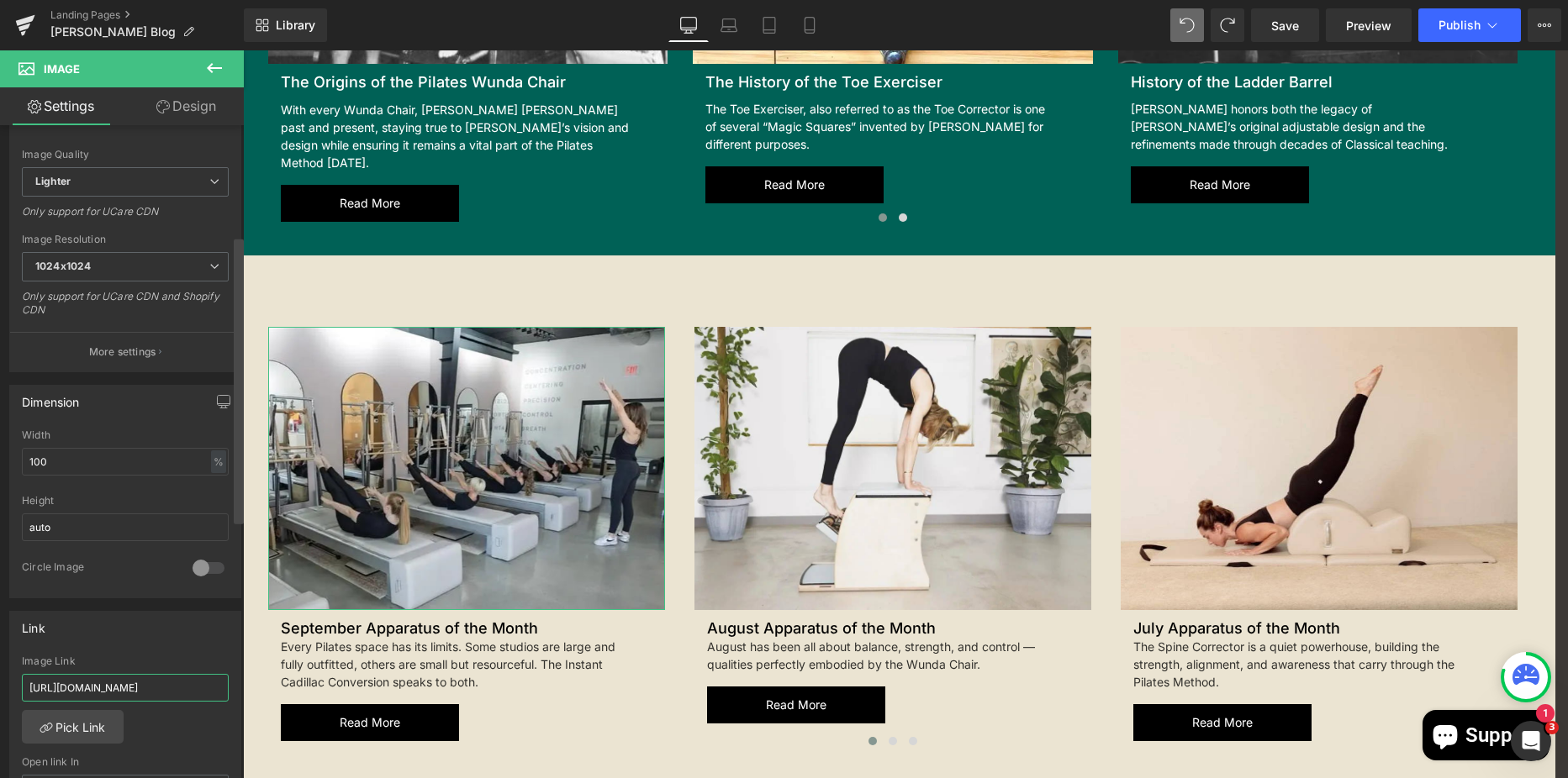
drag, startPoint x: 29, startPoint y: 688, endPoint x: 237, endPoint y: 686, distance: 208.0
click at [237, 686] on div "Image [URL][DOMAIN_NAME] Replace Image Upload image or Browse gallery Image Src…" at bounding box center [122, 456] width 244 height 661
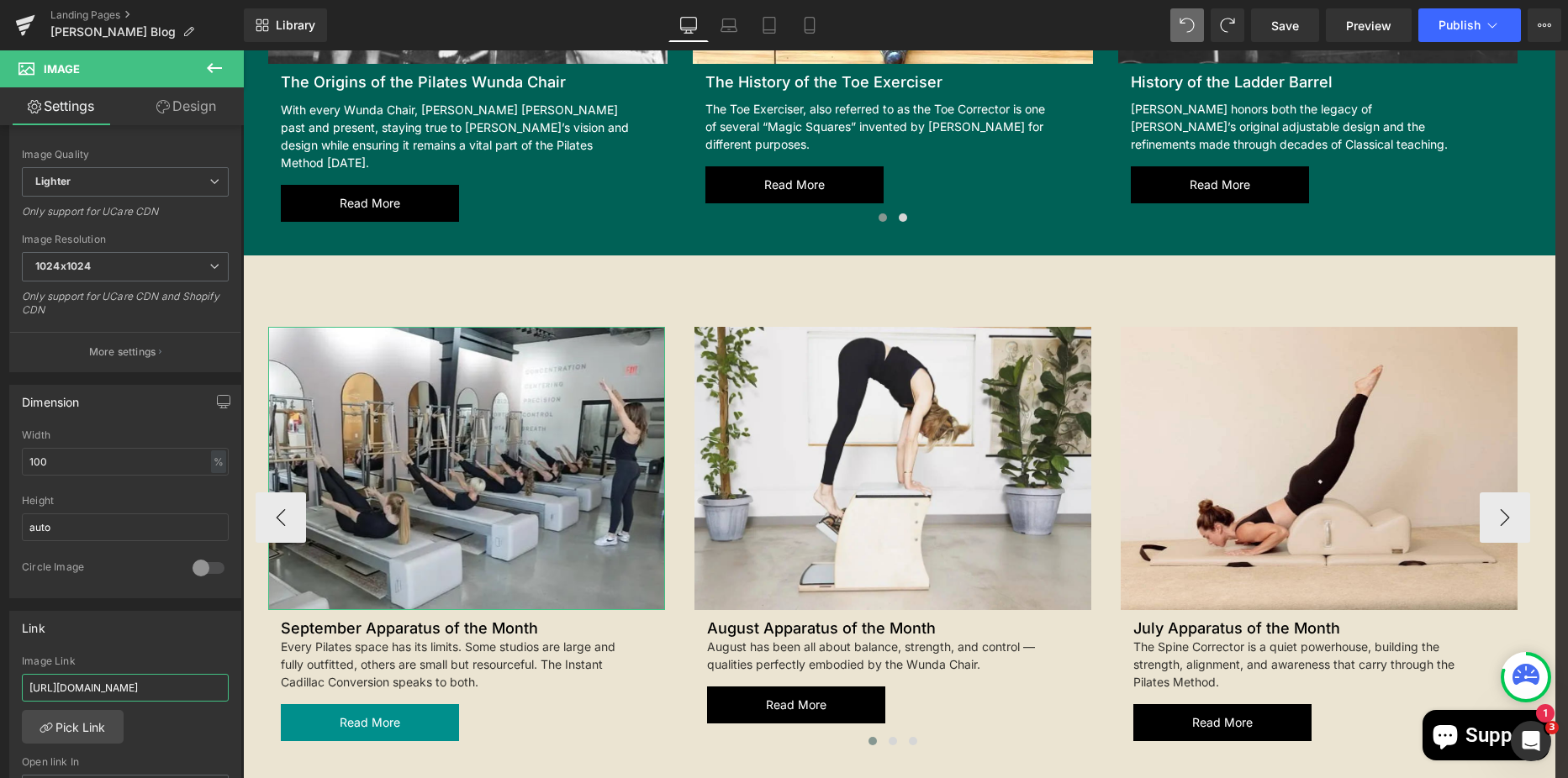
paste input "pparatus-of-the-month-the-instant-cadillac-conversion"
type input "[URL][DOMAIN_NAME]"
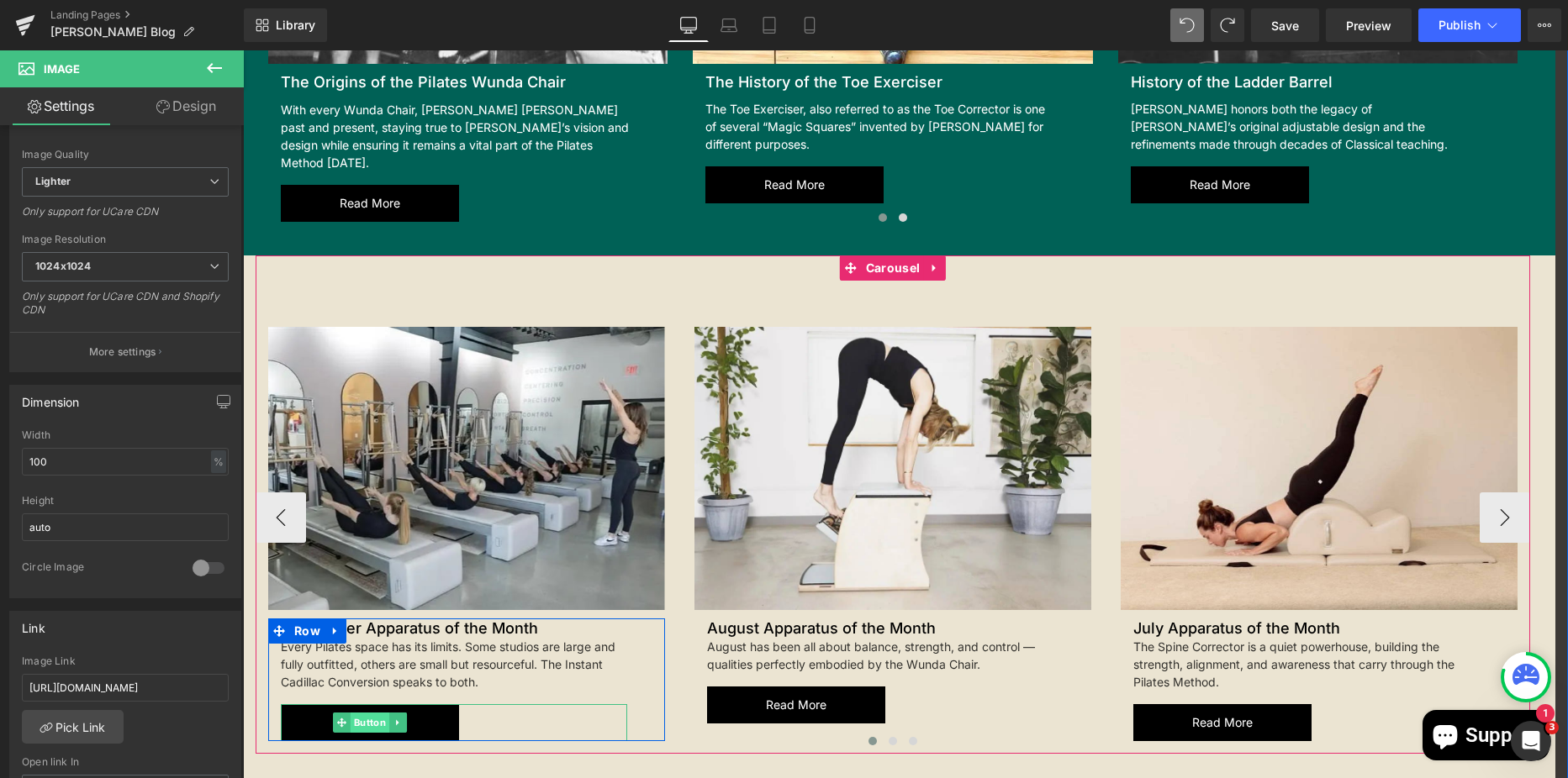
click at [360, 713] on span "Button" at bounding box center [370, 722] width 39 height 20
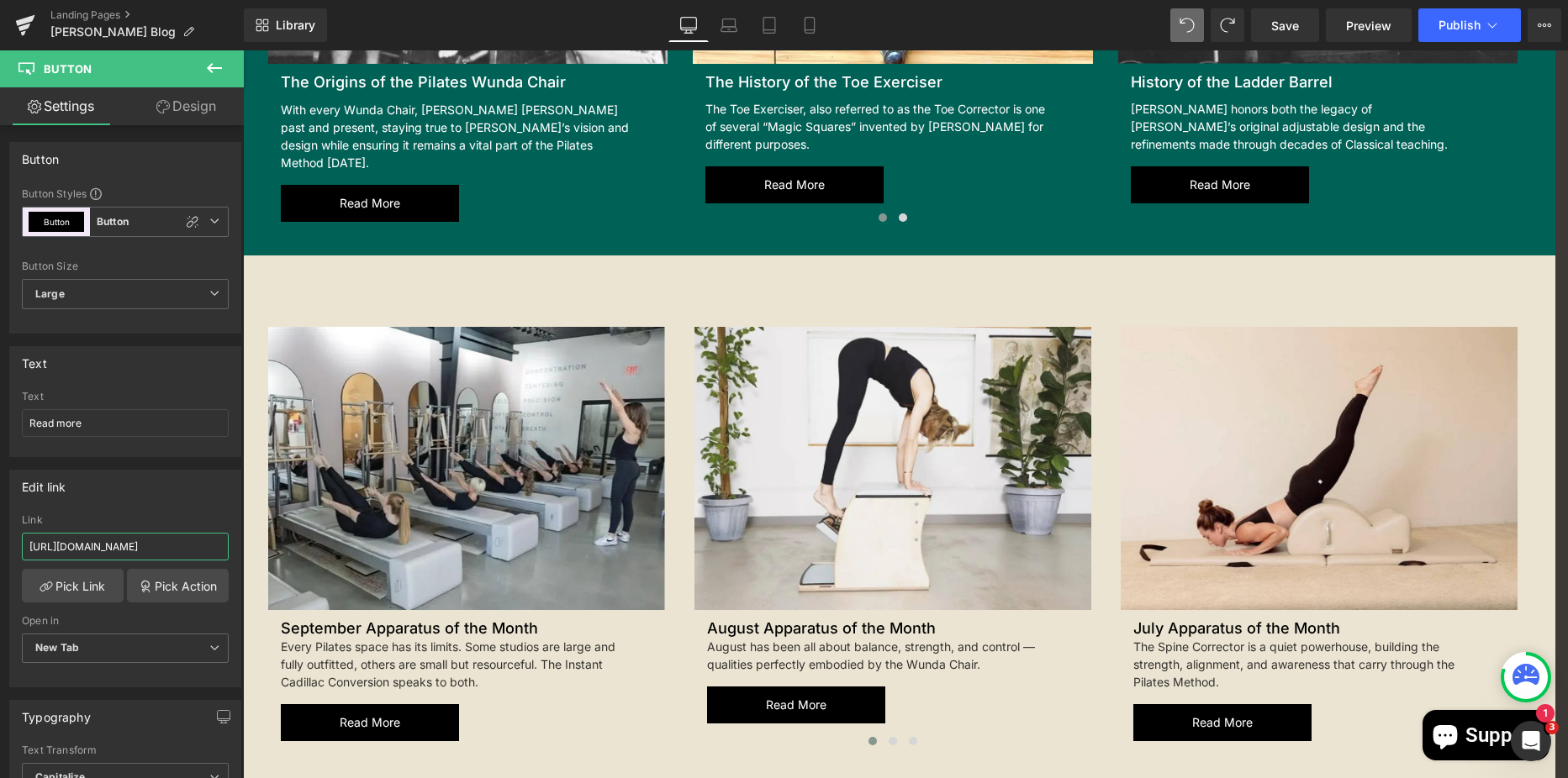
scroll to position [0, 230]
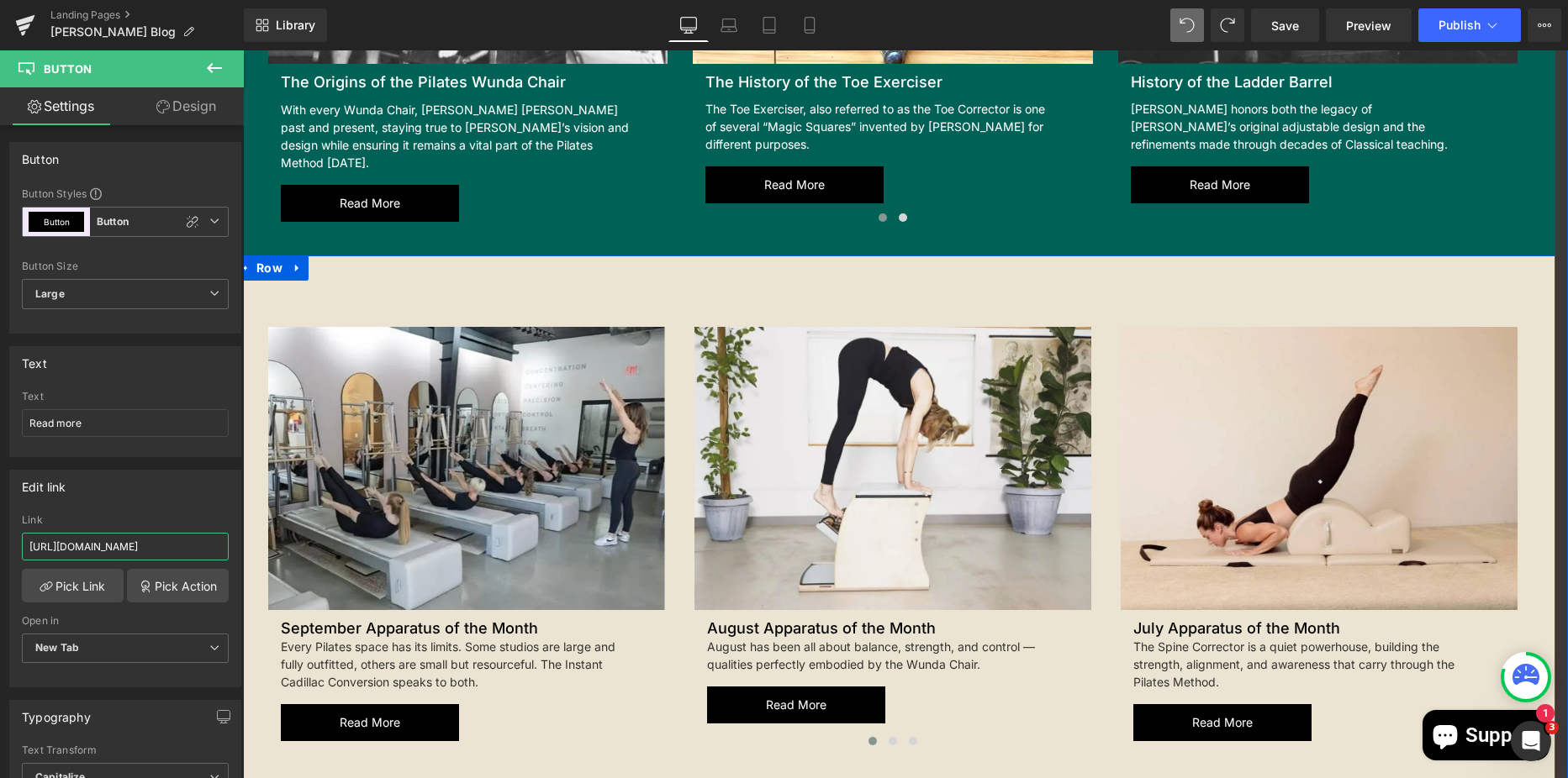
drag, startPoint x: 274, startPoint y: 594, endPoint x: 483, endPoint y: 598, distance: 209.0
paste input "pparatus-of-the-month-the-instant-cadillac-conversion"
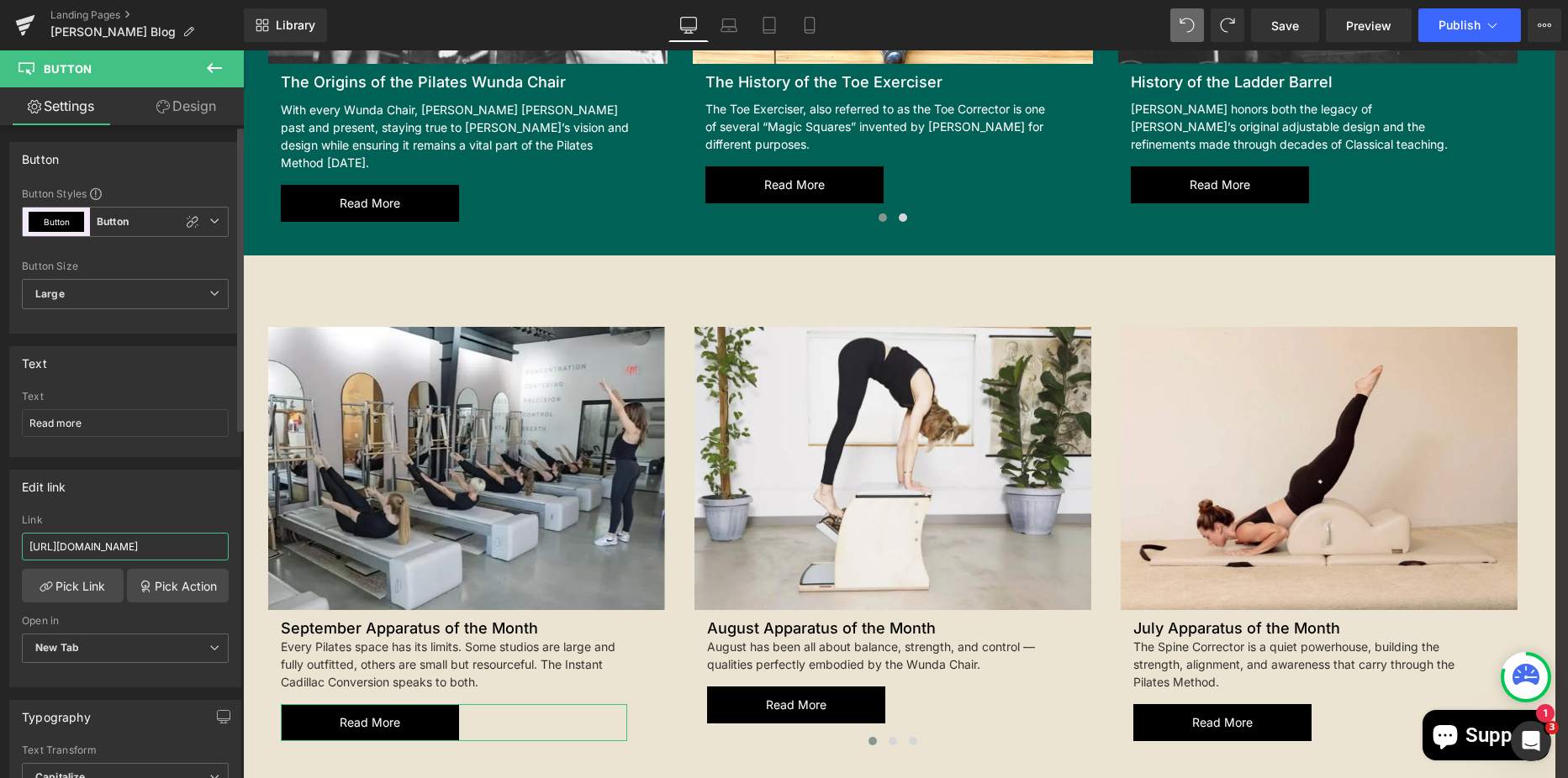
scroll to position [0, 0]
drag, startPoint x: 207, startPoint y: 547, endPoint x: 31, endPoint y: 550, distance: 176.0
click at [31, 550] on input "[URL][DOMAIN_NAME]" at bounding box center [125, 547] width 207 height 28
click at [138, 553] on input "[URL][DOMAIN_NAME]" at bounding box center [125, 547] width 207 height 28
type input "[URL][DOMAIN_NAME]"
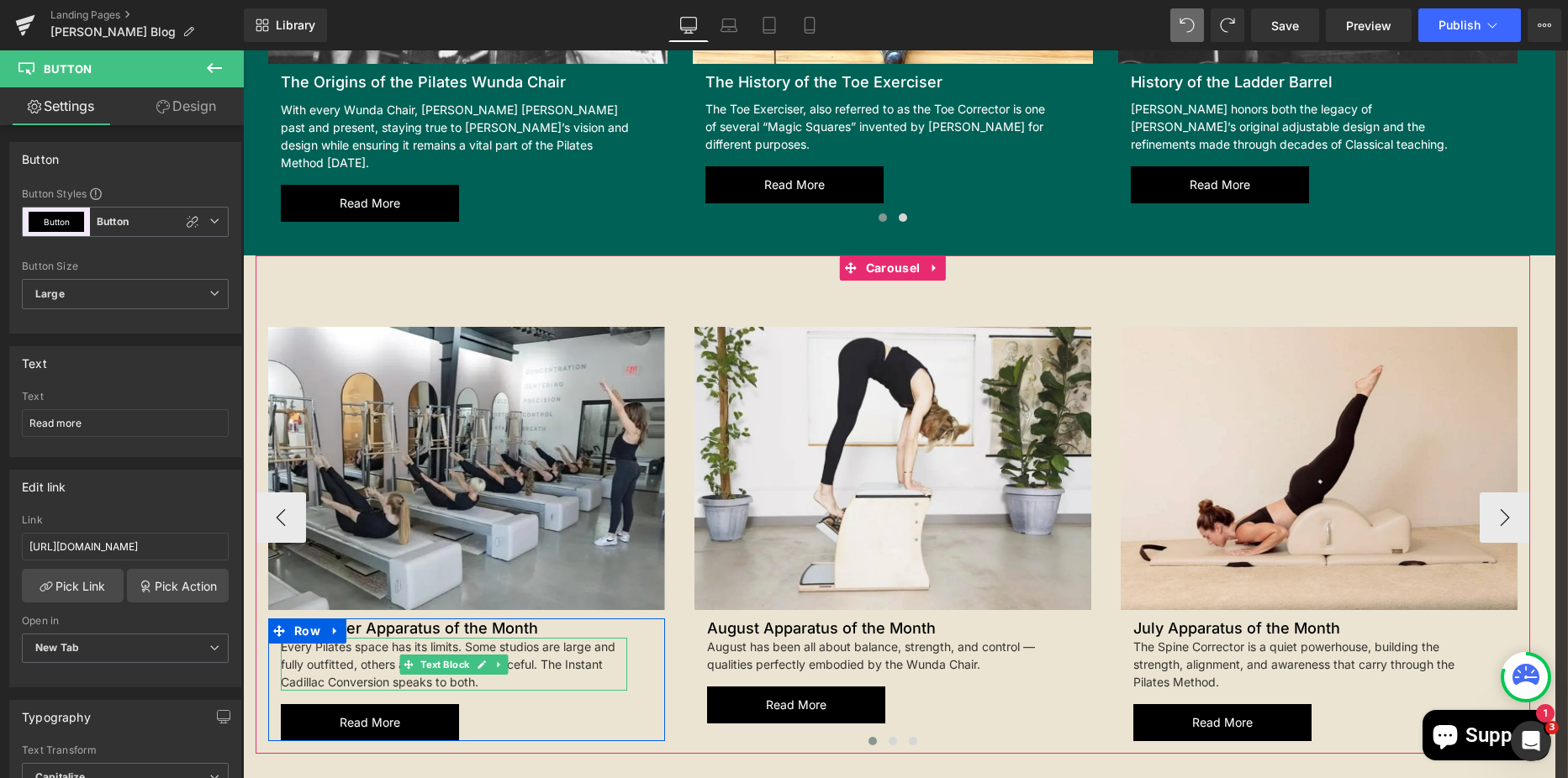
drag, startPoint x: 319, startPoint y: 644, endPoint x: 475, endPoint y: 646, distance: 156.0
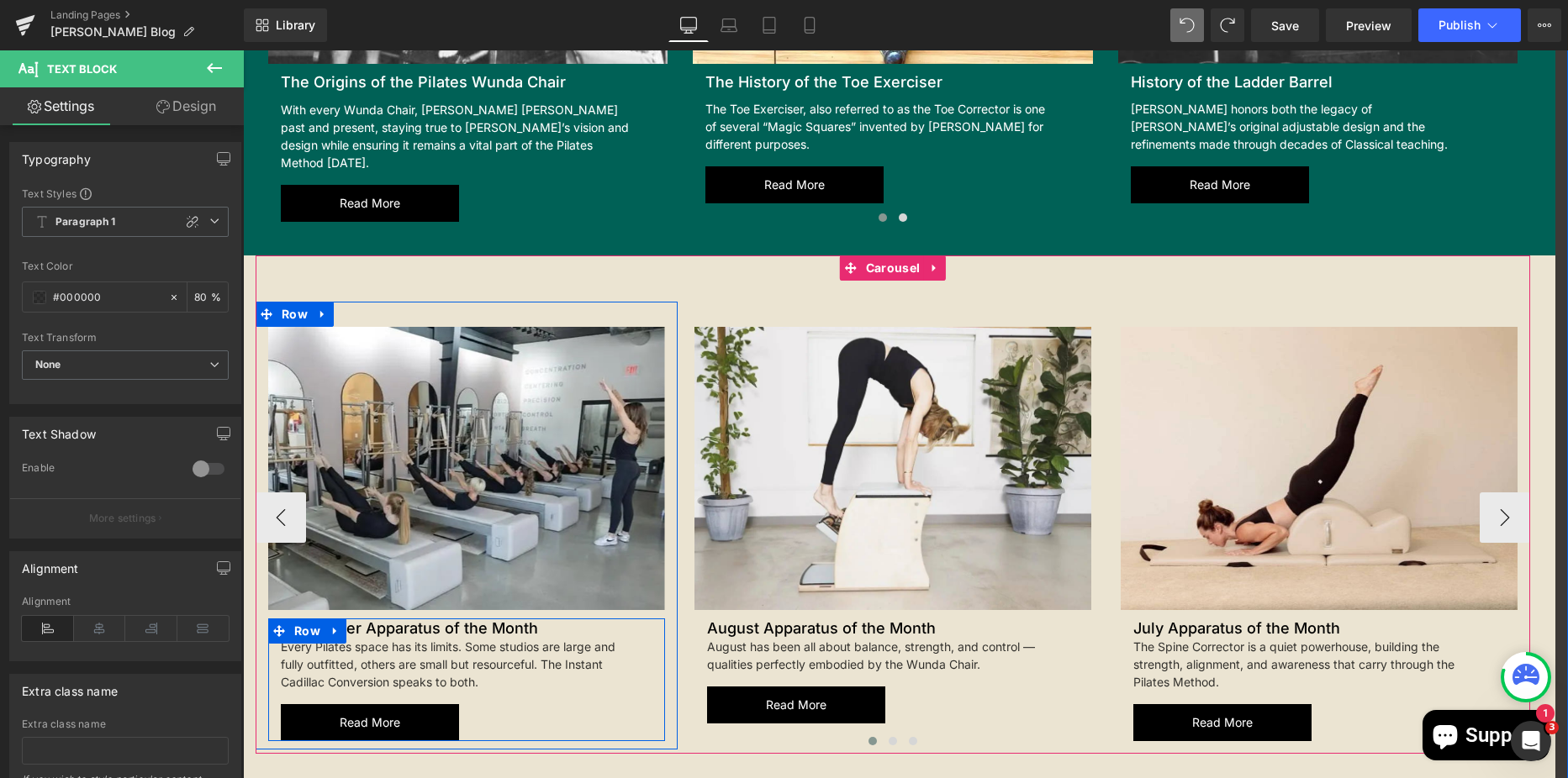
click at [594, 682] on div "September Apparatus of the Month Heading Every Pilates space has its limits. So…" at bounding box center [454, 680] width 371 height 123
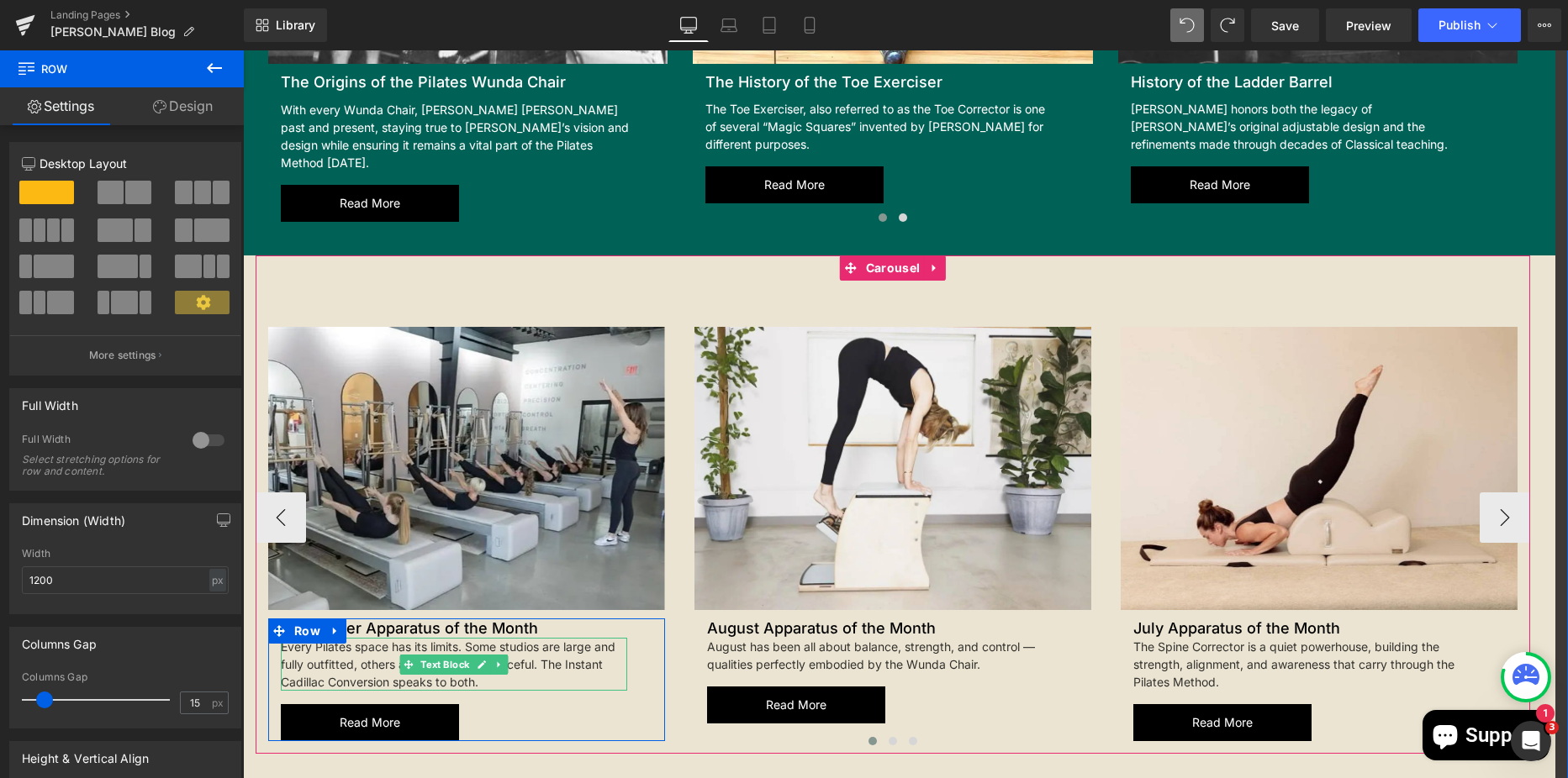
click at [357, 645] on div "Every Pilates space has its limits. Some studios are large and fully outfitted,…" at bounding box center [454, 665] width 346 height 53
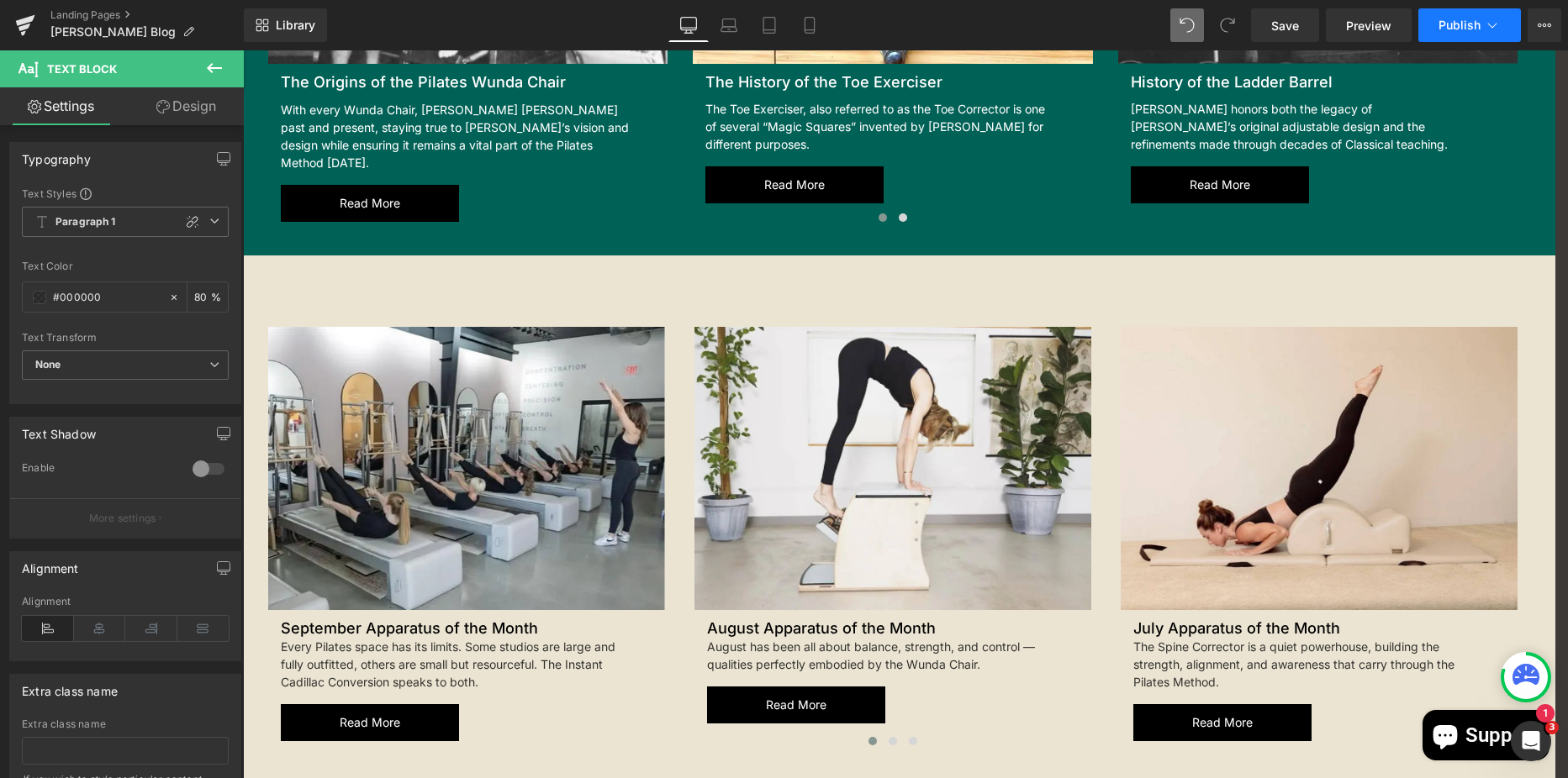
click at [1465, 20] on span "Publish" at bounding box center [1459, 26] width 42 height 14
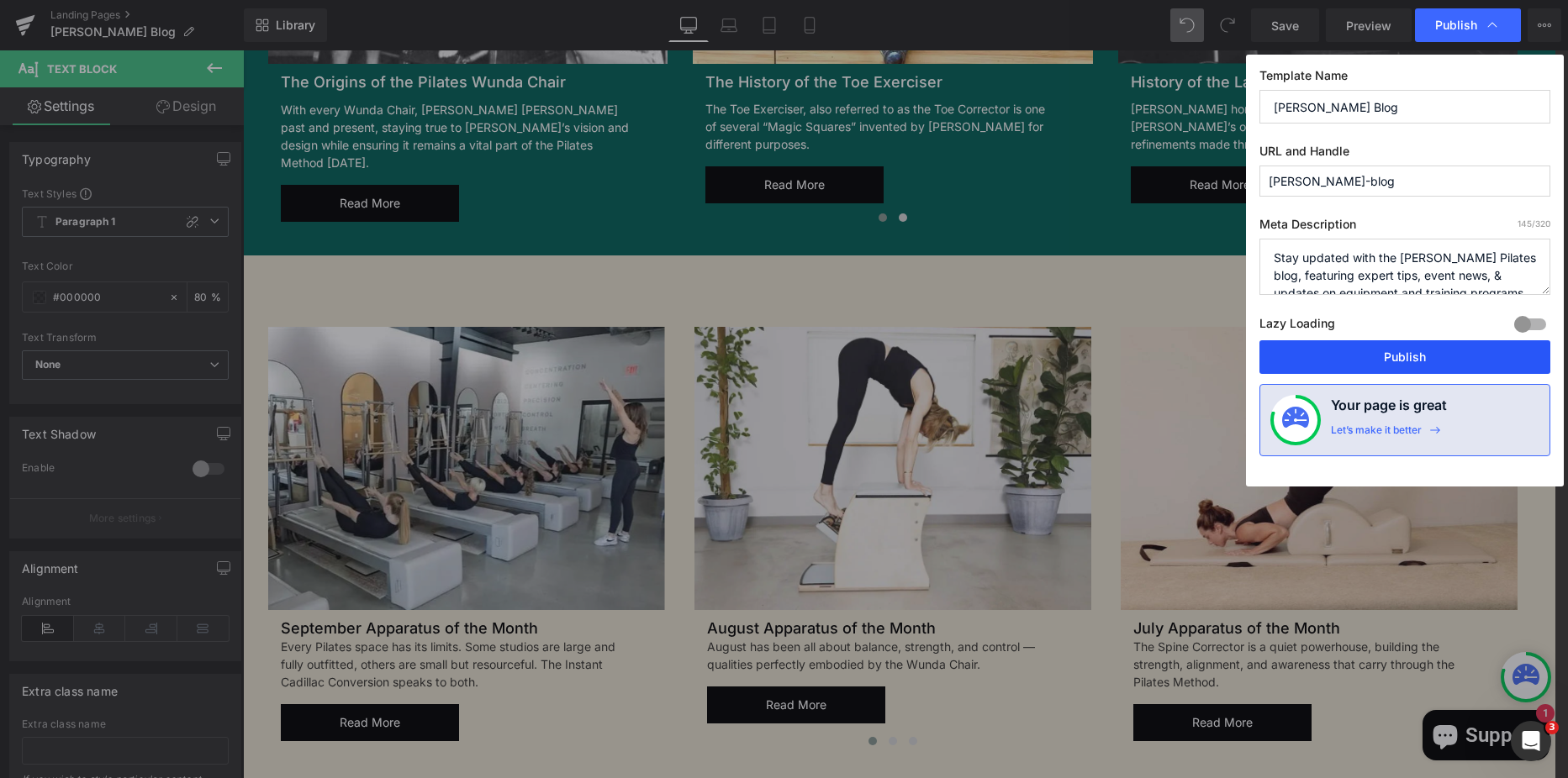
click at [1426, 363] on button "Publish" at bounding box center [1405, 357] width 291 height 34
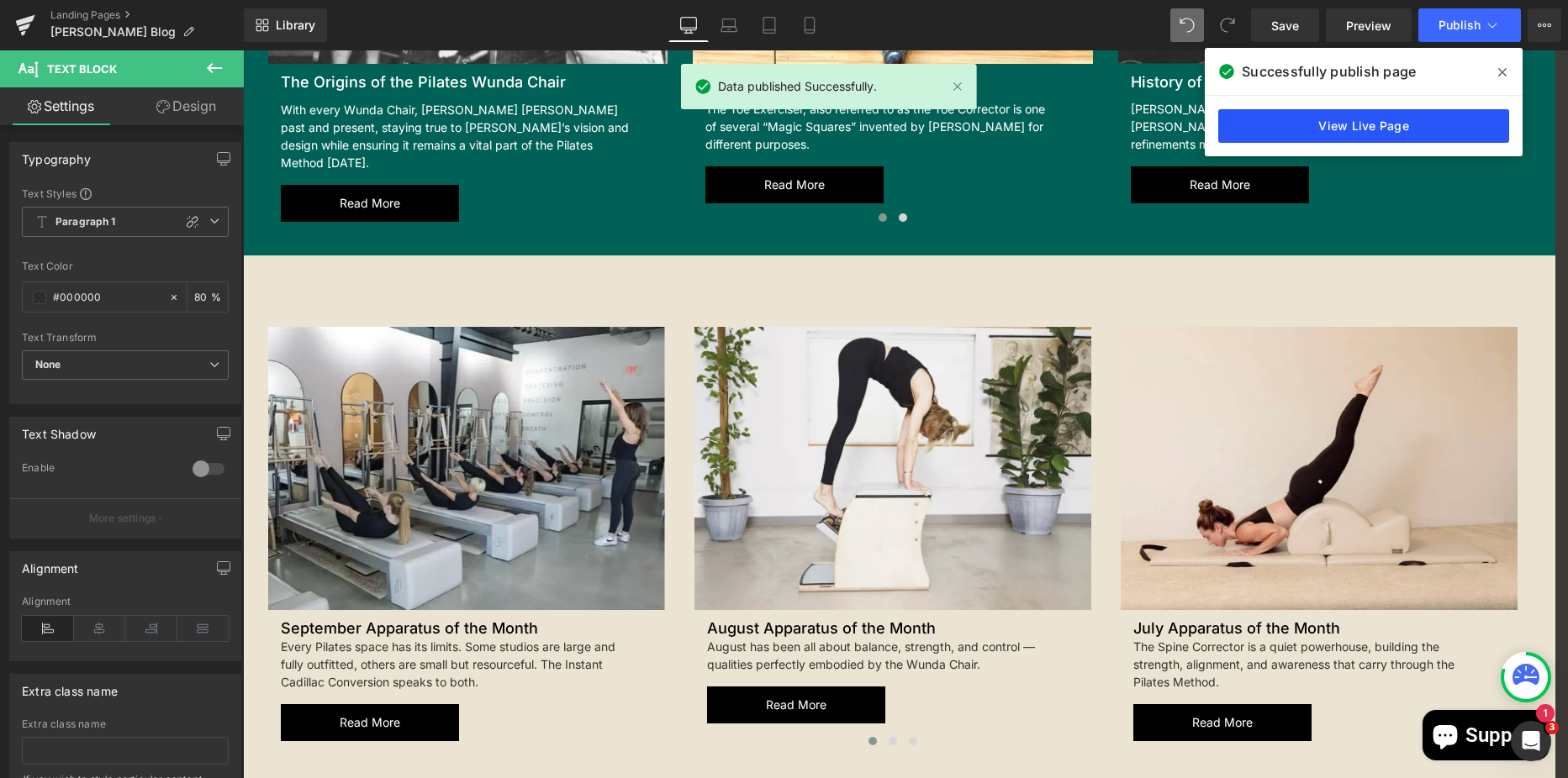
click at [1375, 132] on link "View Live Page" at bounding box center [1363, 126] width 291 height 34
